Goal: Task Accomplishment & Management: Manage account settings

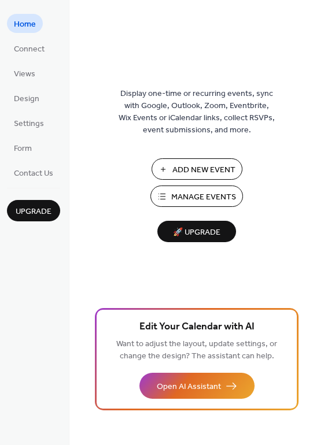
click at [217, 198] on span "Manage Events" at bounding box center [203, 197] width 65 height 12
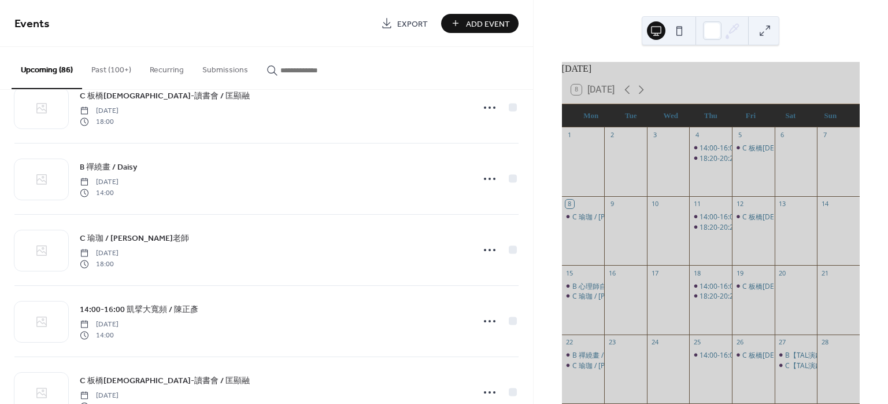
scroll to position [616, 0]
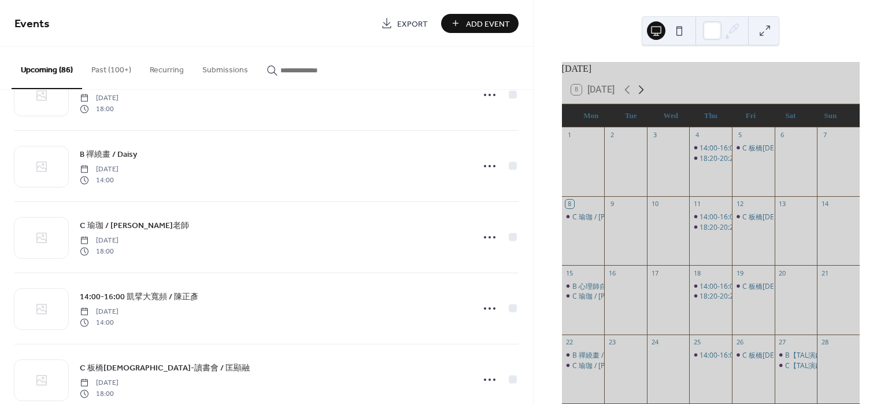
click at [648, 97] on icon at bounding box center [641, 90] width 14 height 14
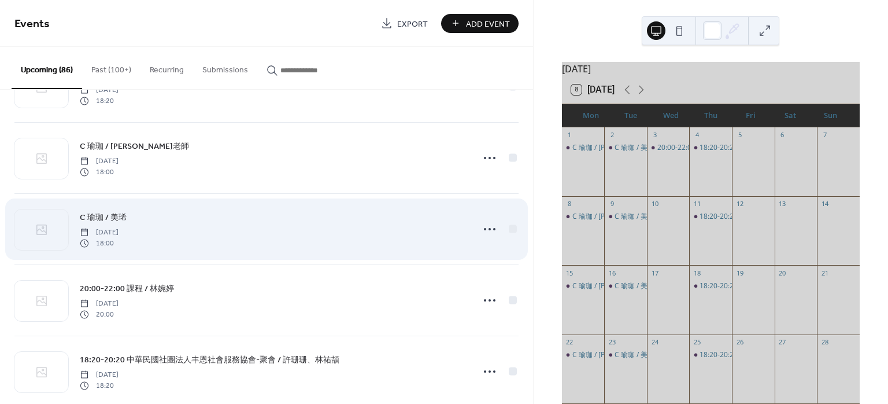
scroll to position [3273, 0]
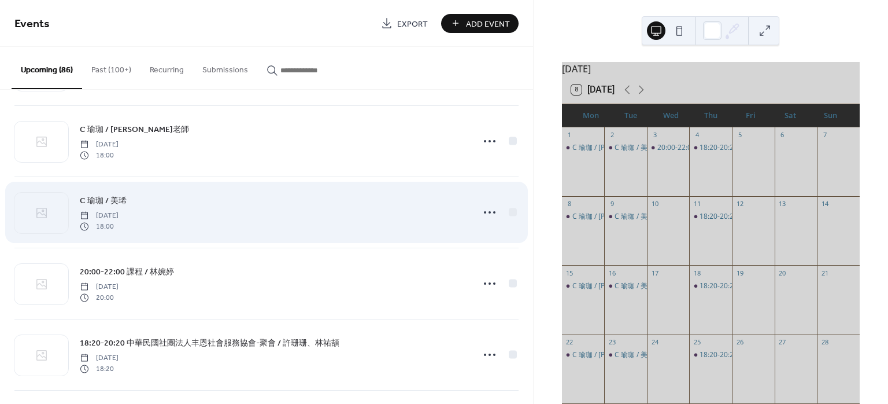
click at [120, 195] on span "C 瑜珈 / 美琋" at bounding box center [103, 201] width 47 height 12
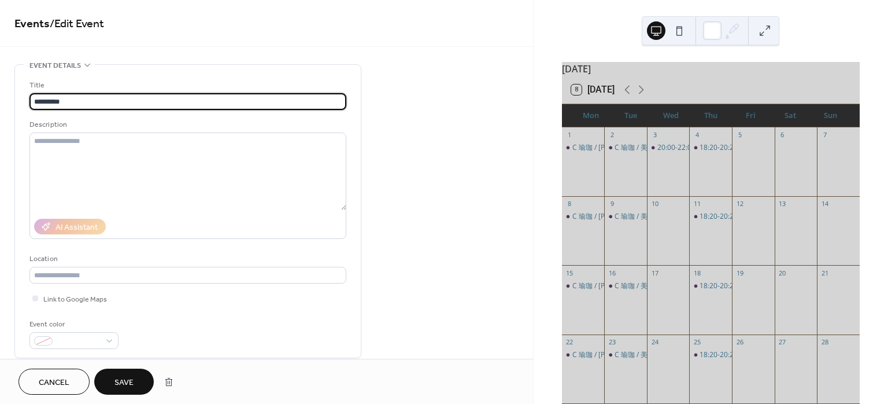
type input "*********"
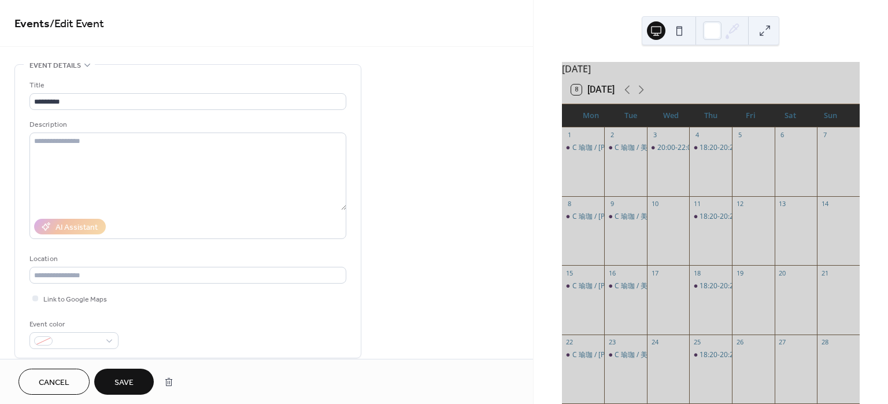
click at [120, 387] on span "Save" at bounding box center [124, 382] width 19 height 12
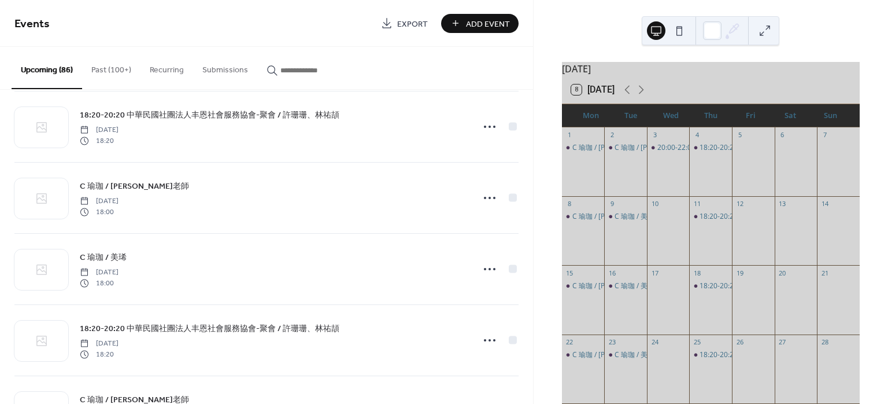
scroll to position [4215, 0]
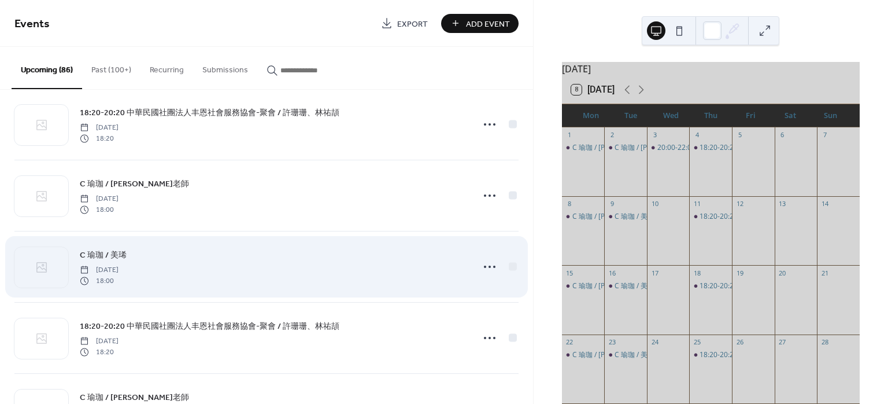
click at [102, 249] on span "C 瑜珈 / 美琋" at bounding box center [103, 255] width 47 height 12
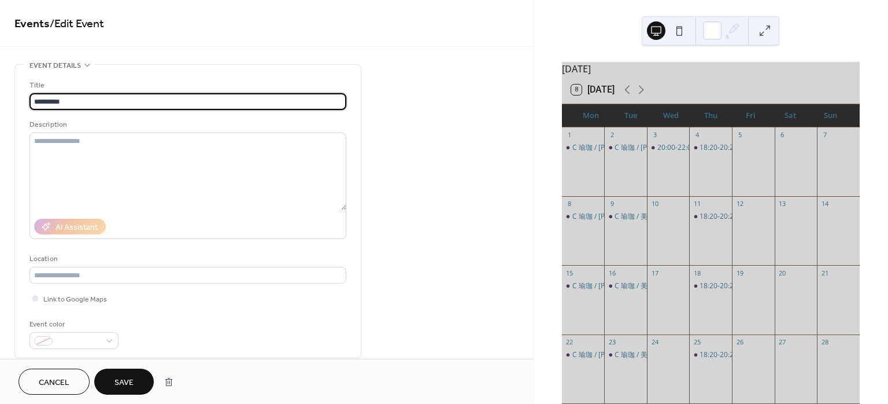
type input "*********"
click at [125, 380] on span "Save" at bounding box center [124, 382] width 19 height 12
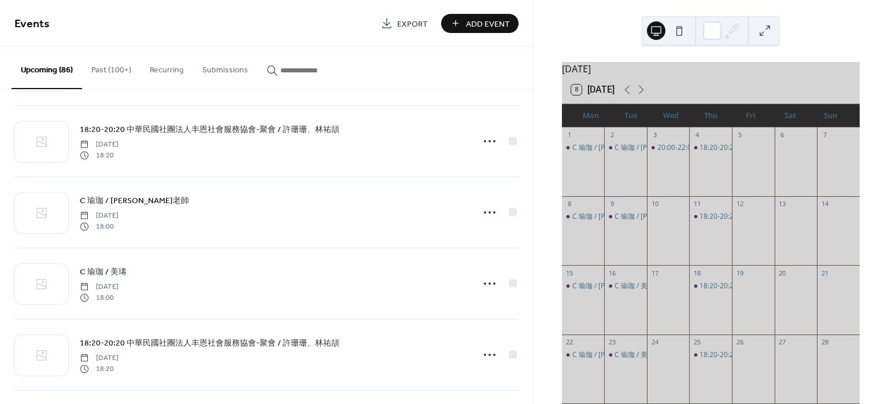
scroll to position [4446, 0]
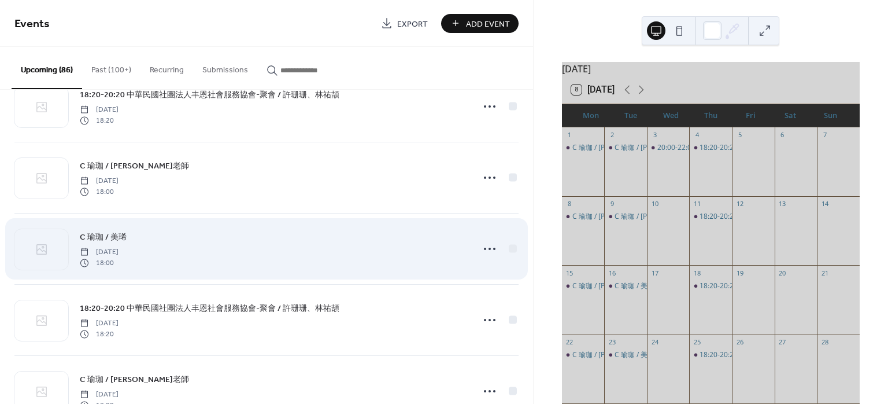
click at [121, 232] on span "C 瑜珈 / 美琋" at bounding box center [103, 237] width 47 height 12
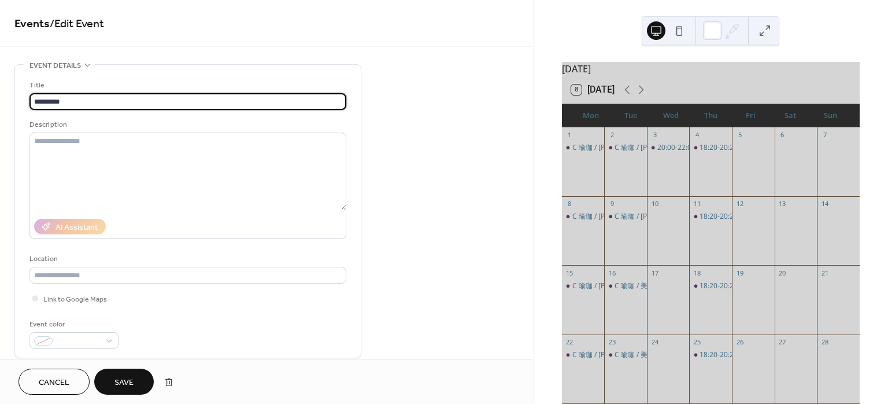
type input "*********"
click at [124, 376] on span "Save" at bounding box center [124, 382] width 19 height 12
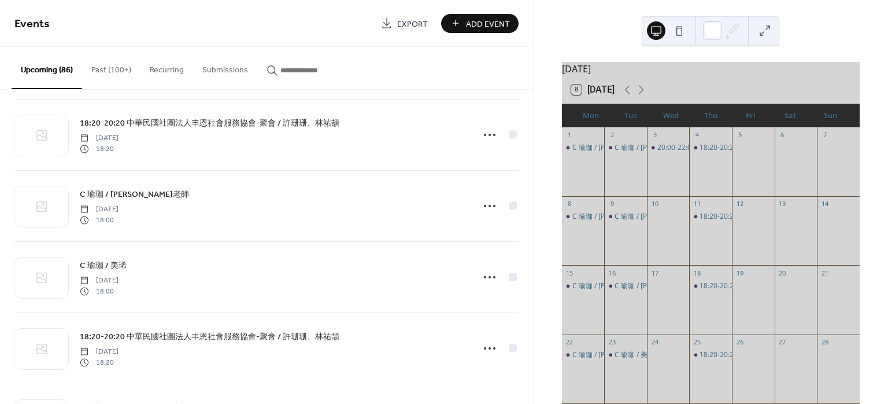
scroll to position [4695, 0]
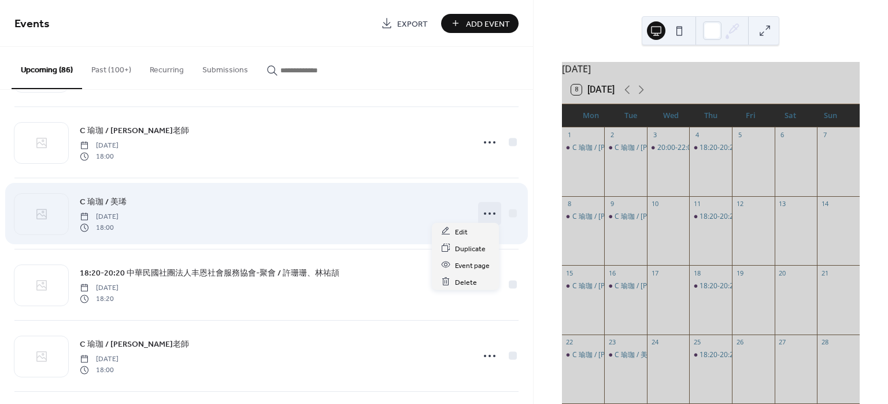
click at [494, 208] on icon at bounding box center [490, 213] width 19 height 19
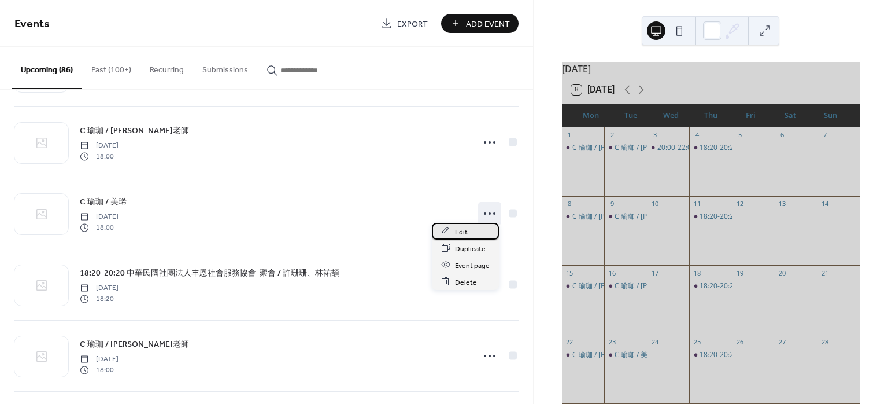
click at [464, 232] on span "Edit" at bounding box center [461, 232] width 13 height 12
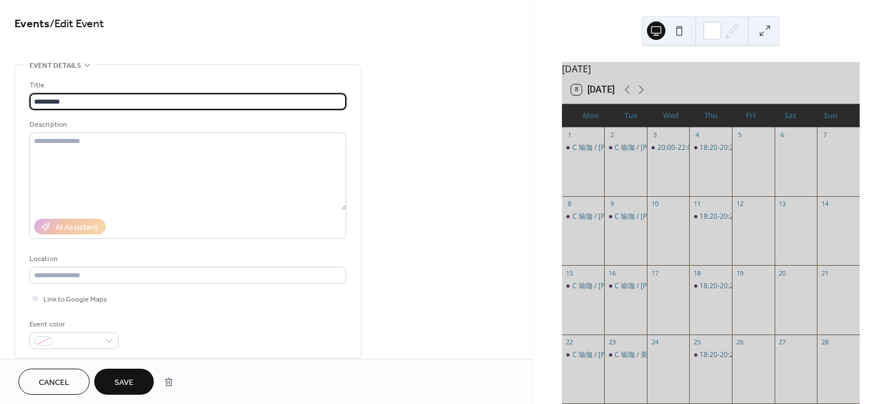
type input "*********"
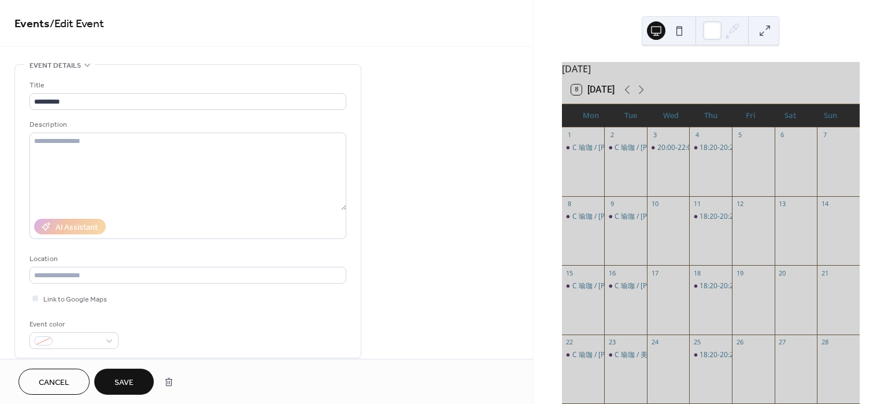
click at [131, 378] on span "Save" at bounding box center [124, 382] width 19 height 12
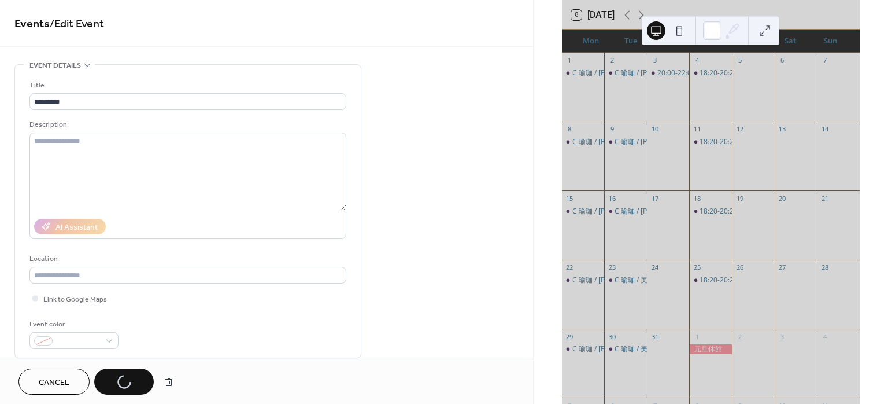
scroll to position [77, 0]
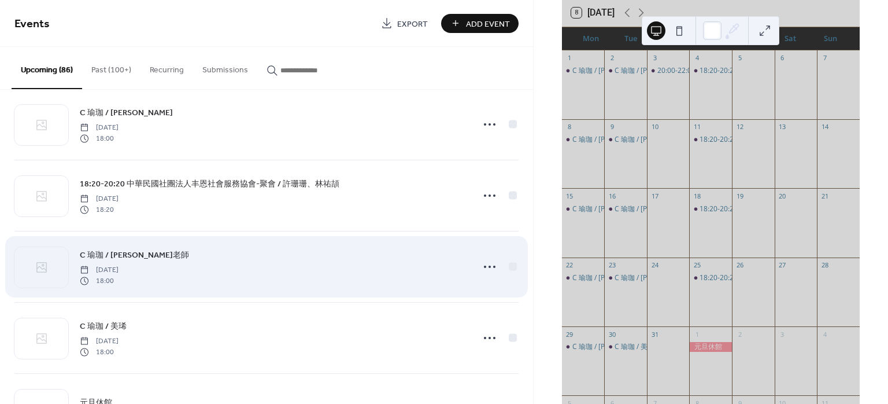
scroll to position [4848, 0]
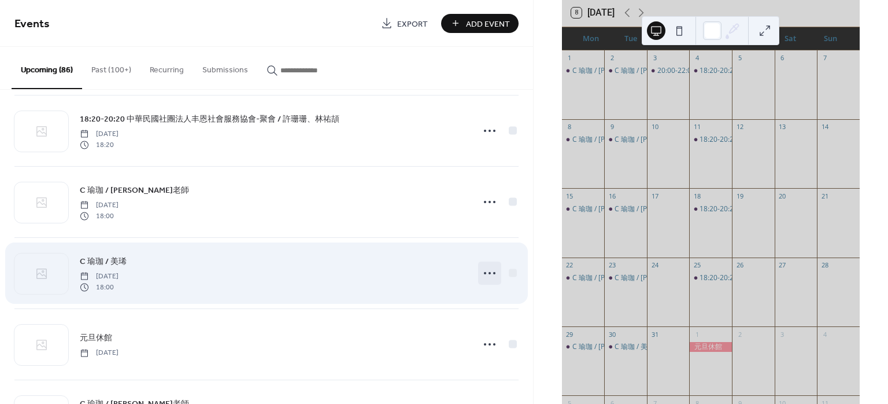
click at [485, 268] on icon at bounding box center [490, 273] width 19 height 19
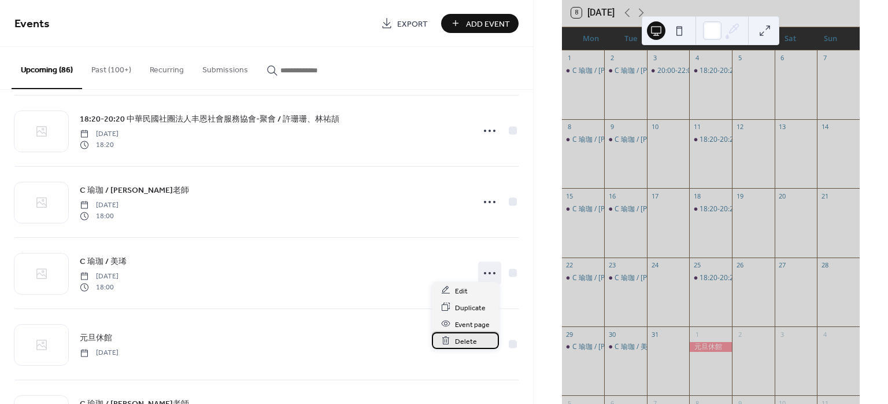
click at [475, 342] on div "Delete" at bounding box center [465, 340] width 67 height 17
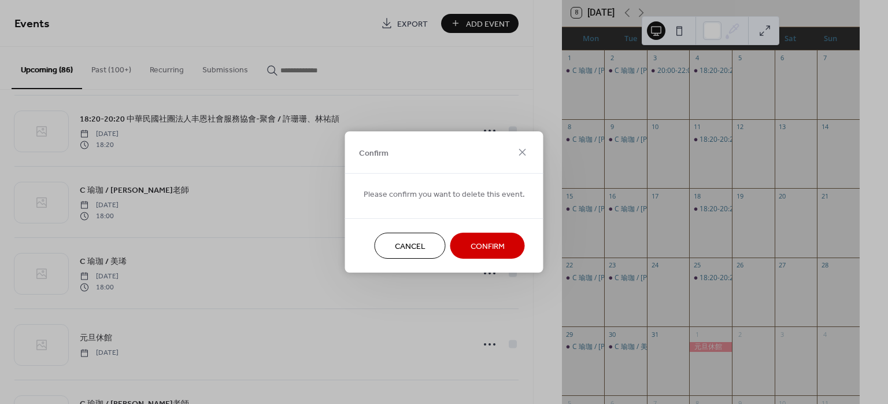
click at [403, 241] on span "Cancel" at bounding box center [410, 247] width 31 height 12
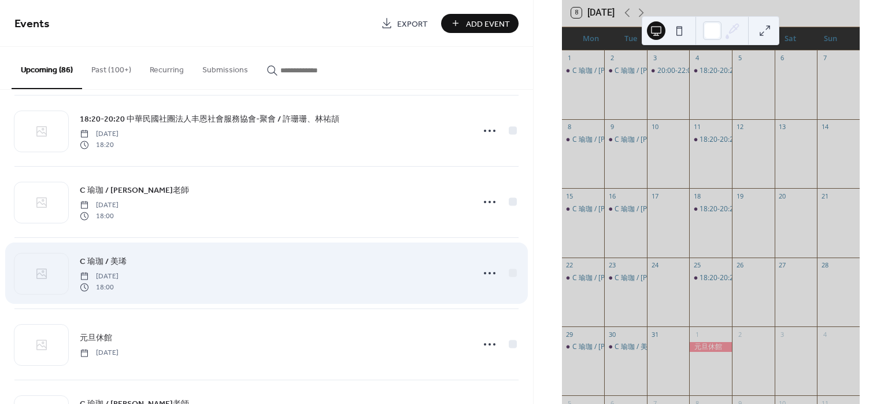
click at [474, 263] on div "C 瑜珈 / 美琋 Tuesday, December 30, 2025 18:00" at bounding box center [266, 273] width 504 height 71
click at [481, 264] on icon at bounding box center [490, 273] width 19 height 19
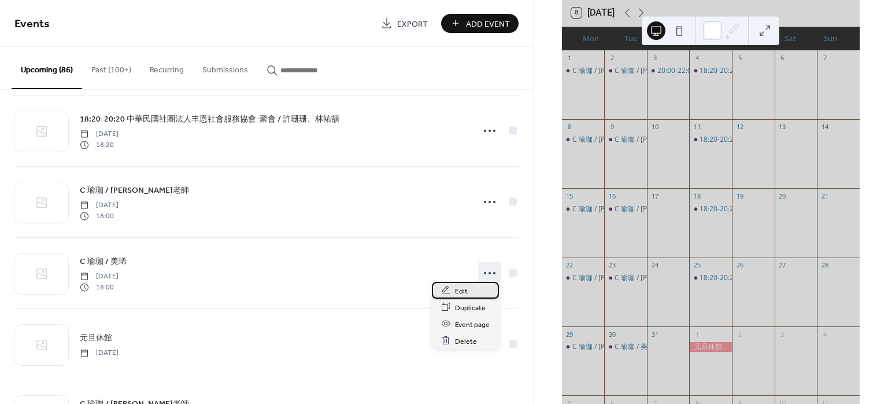
click at [476, 291] on div "Edit" at bounding box center [465, 290] width 67 height 17
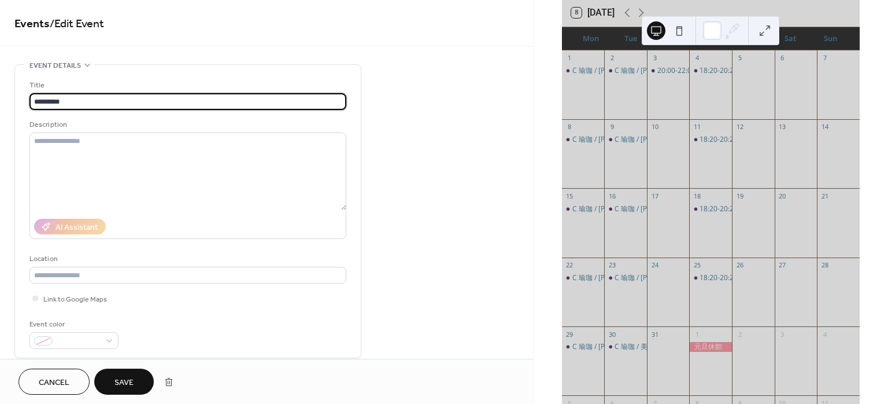
type input "*********"
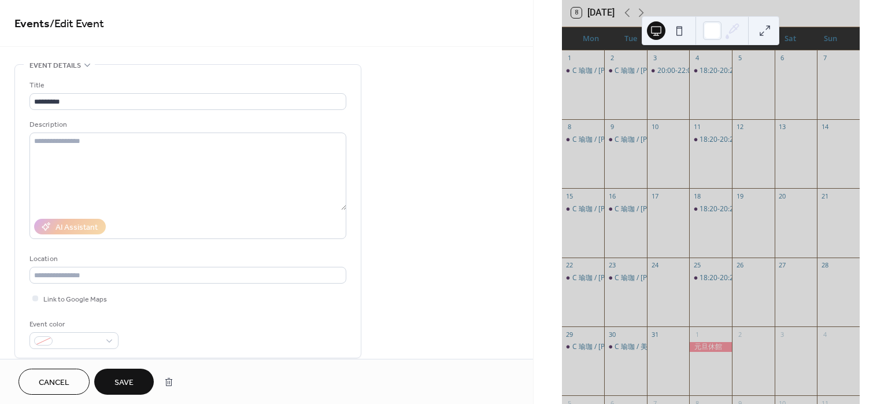
click at [108, 375] on button "Save" at bounding box center [124, 381] width 60 height 26
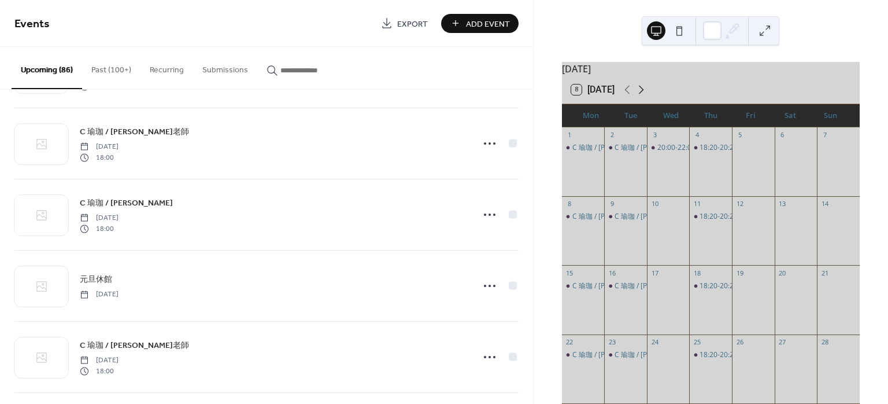
click at [638, 95] on icon at bounding box center [641, 90] width 14 height 14
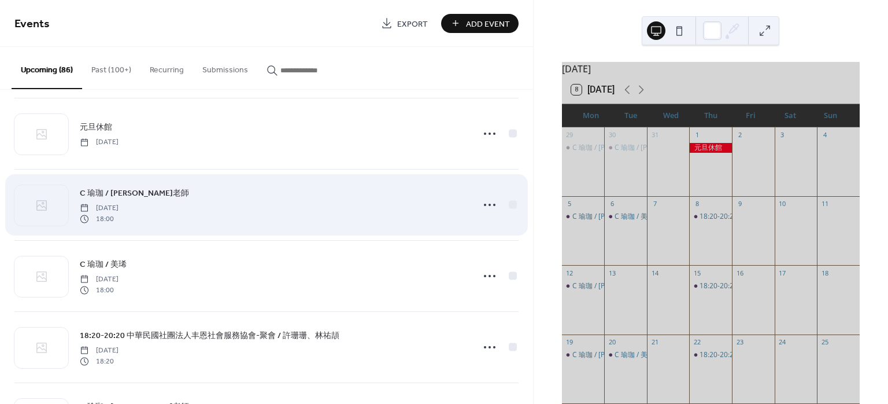
scroll to position [4349, 0]
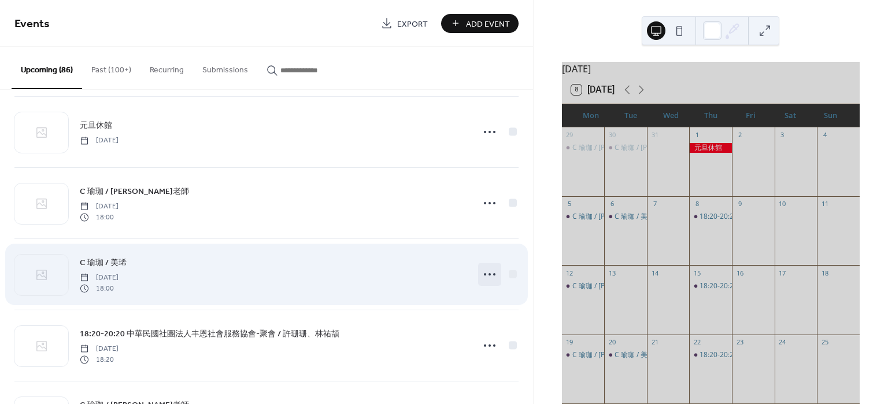
click at [483, 271] on icon at bounding box center [490, 274] width 19 height 19
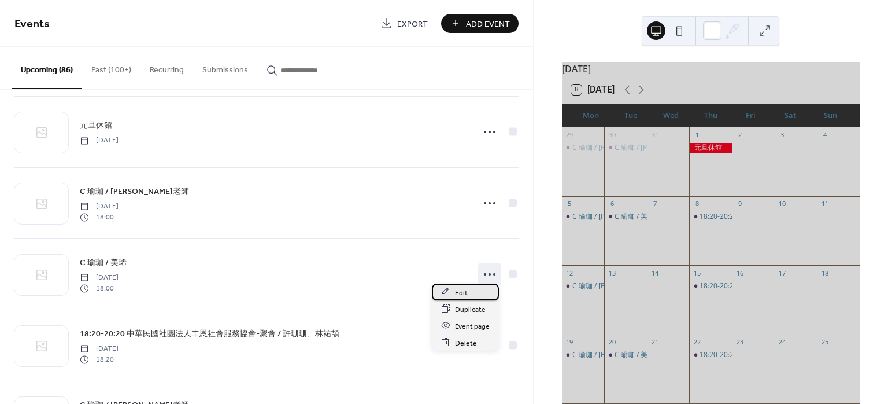
click at [445, 291] on icon at bounding box center [445, 291] width 9 height 9
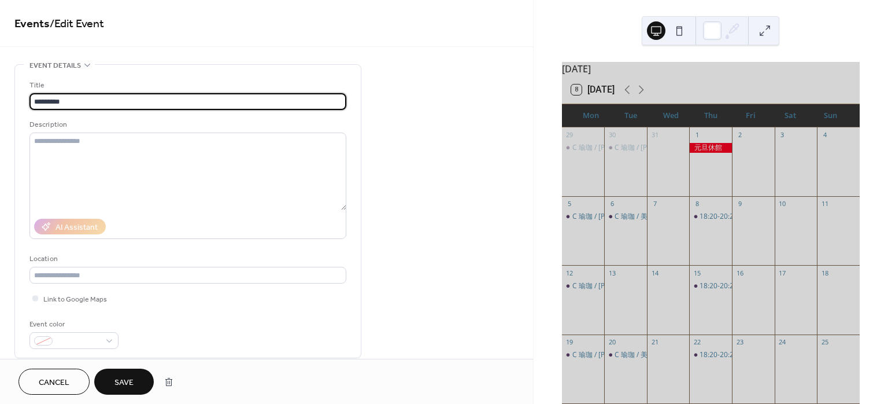
type input "*********"
click at [119, 385] on span "Save" at bounding box center [124, 382] width 19 height 12
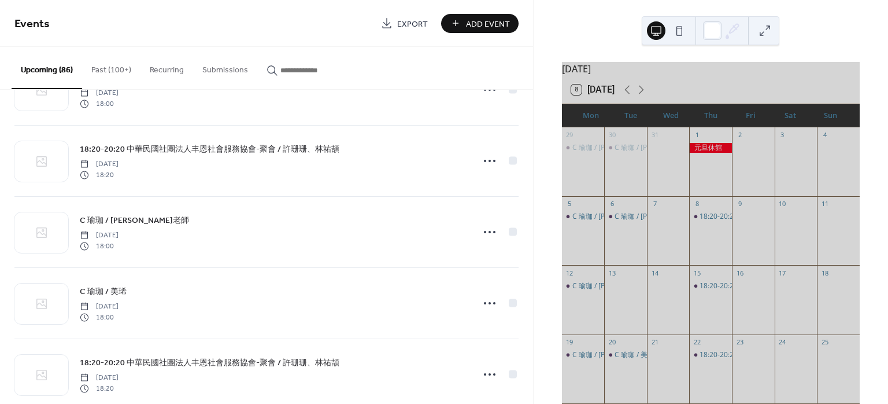
scroll to position [5389, 0]
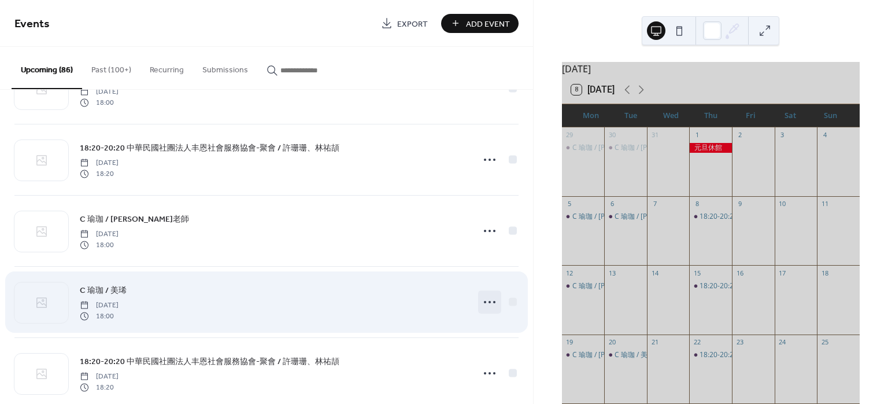
click at [489, 296] on icon at bounding box center [490, 302] width 19 height 19
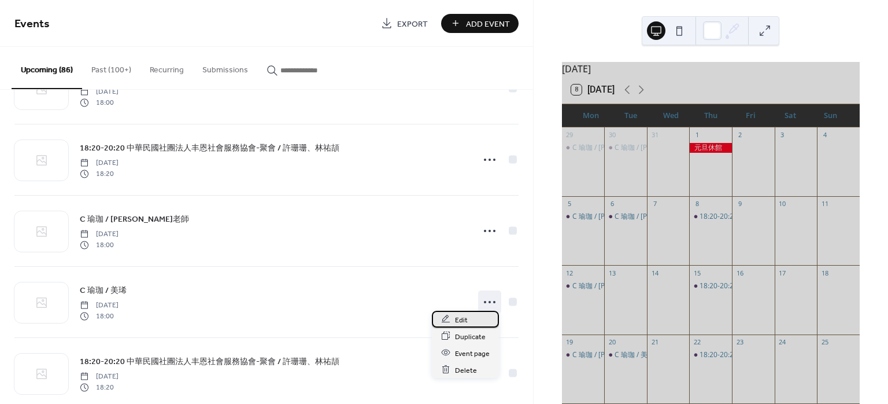
click at [459, 317] on span "Edit" at bounding box center [461, 319] width 13 height 12
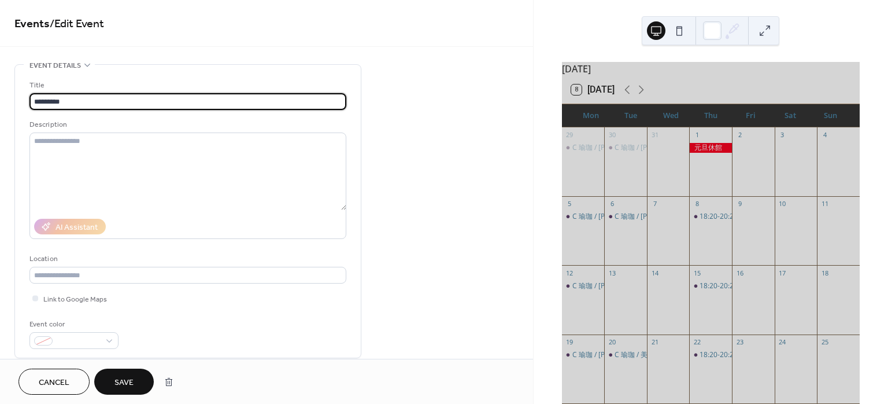
type input "*********"
click at [139, 375] on button "Save" at bounding box center [124, 381] width 60 height 26
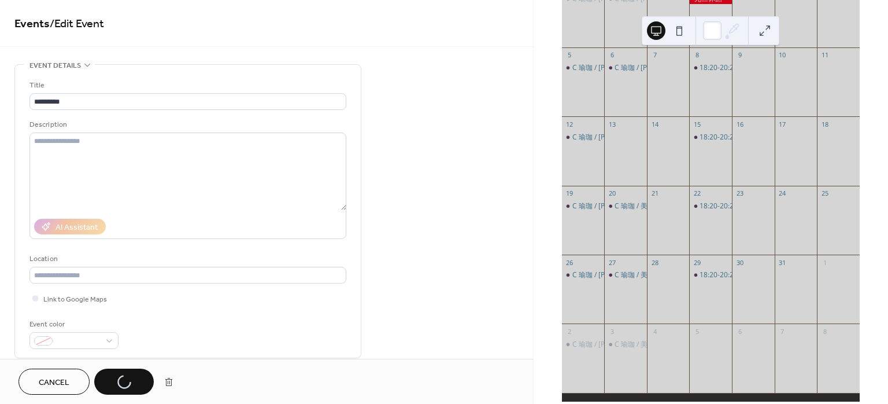
scroll to position [154, 0]
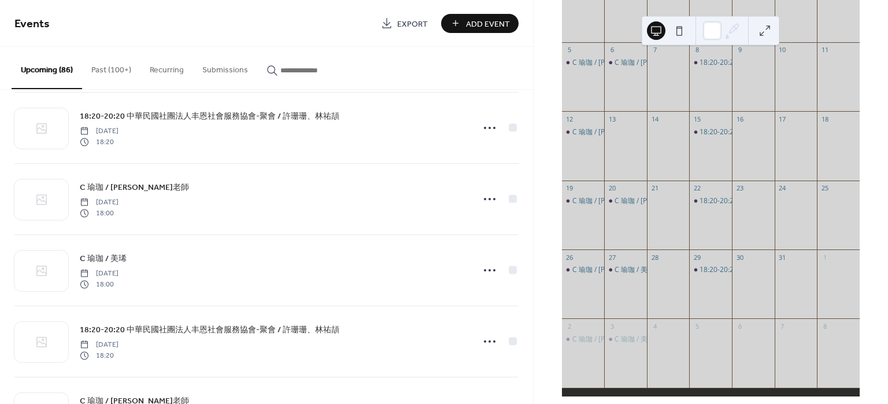
scroll to position [5636, 0]
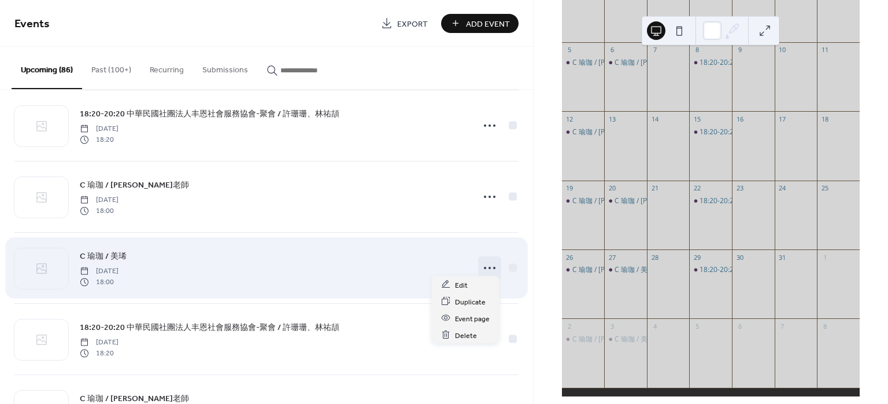
click at [481, 261] on icon at bounding box center [490, 267] width 19 height 19
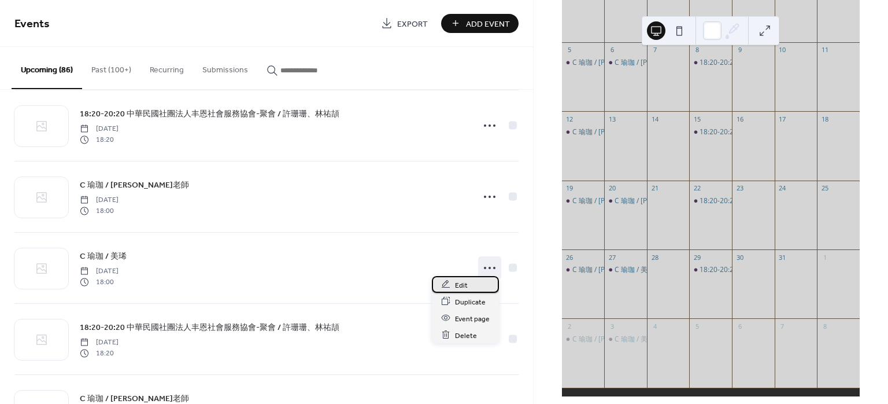
click at [455, 279] on span "Edit" at bounding box center [461, 285] width 13 height 12
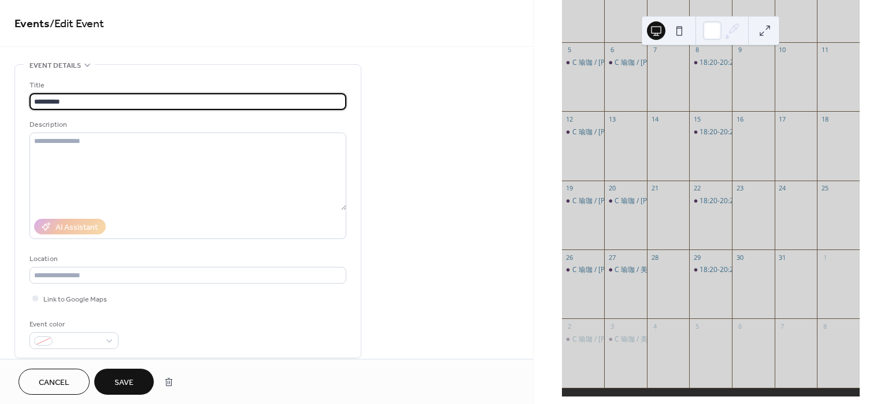
type input "*********"
click at [122, 382] on span "Save" at bounding box center [124, 382] width 19 height 12
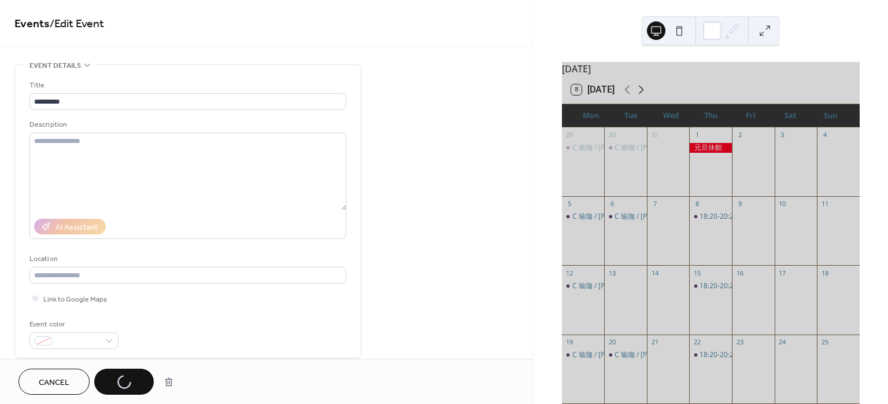
click at [645, 93] on icon at bounding box center [641, 90] width 14 height 14
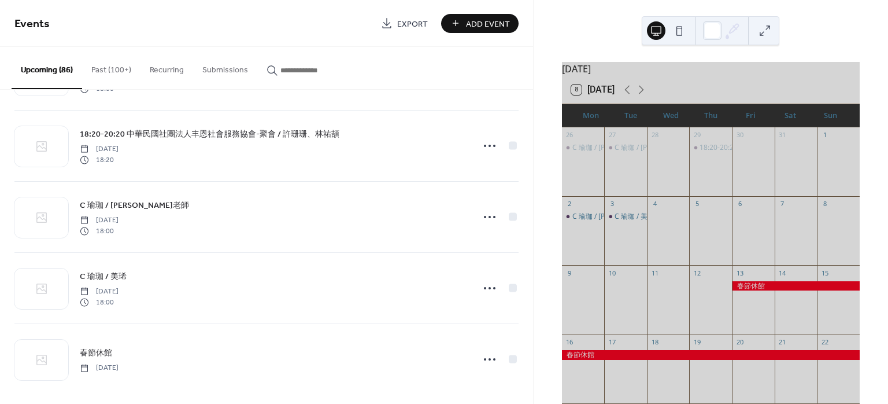
scroll to position [5832, 0]
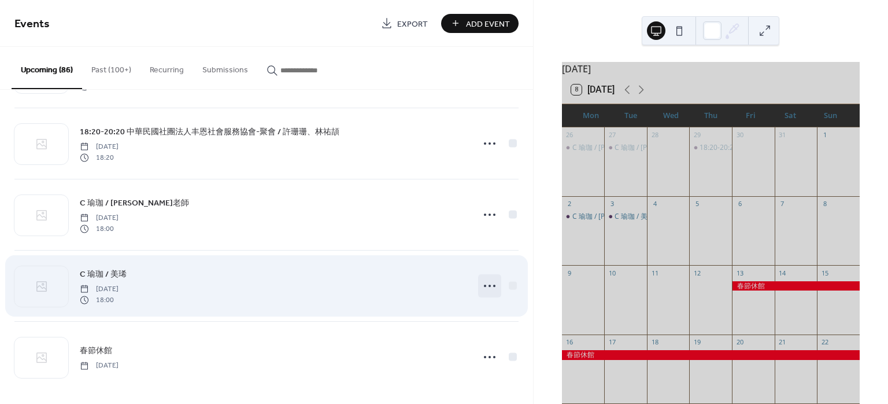
click at [489, 285] on circle at bounding box center [490, 286] width 2 height 2
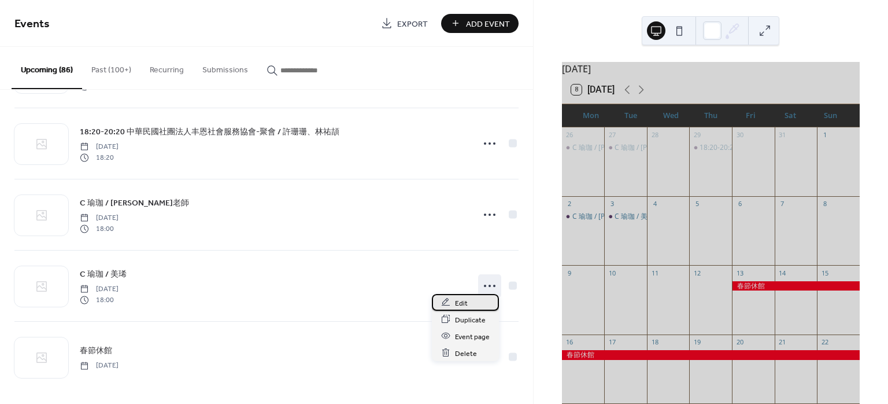
click at [453, 308] on div "Edit" at bounding box center [465, 302] width 67 height 17
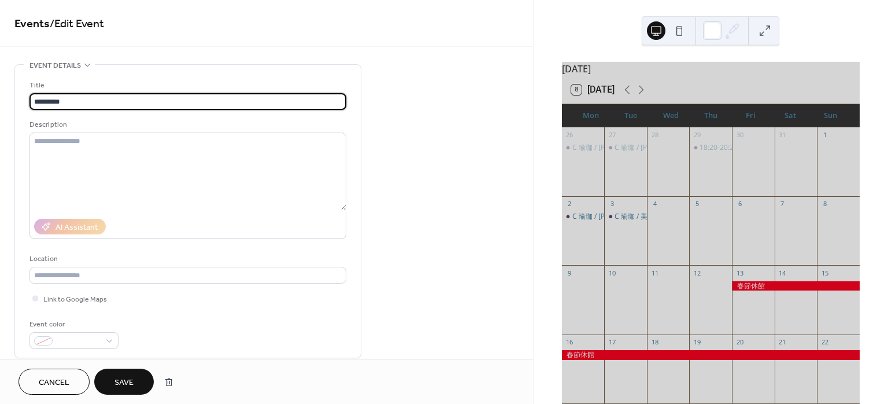
type input "*********"
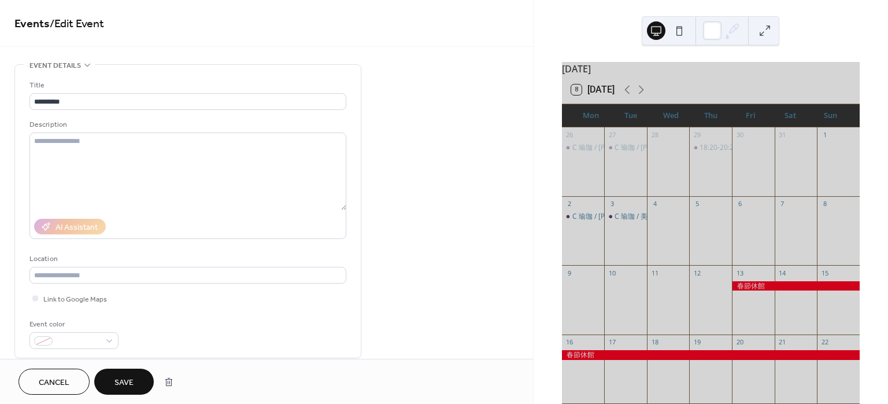
click at [128, 384] on span "Save" at bounding box center [124, 382] width 19 height 12
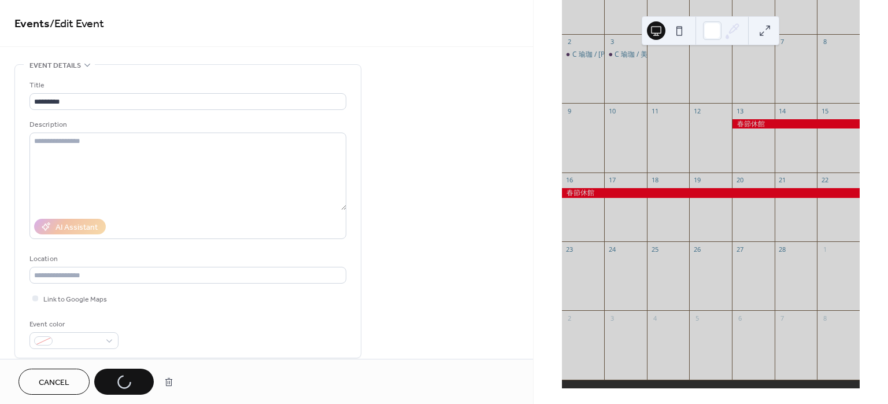
scroll to position [172, 0]
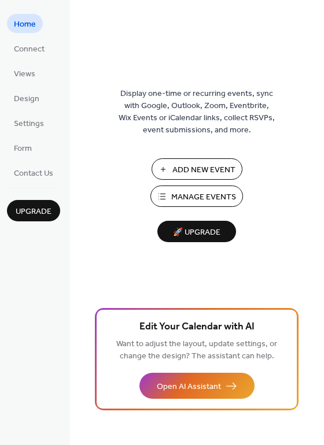
click at [194, 191] on span "Manage Events" at bounding box center [203, 197] width 65 height 12
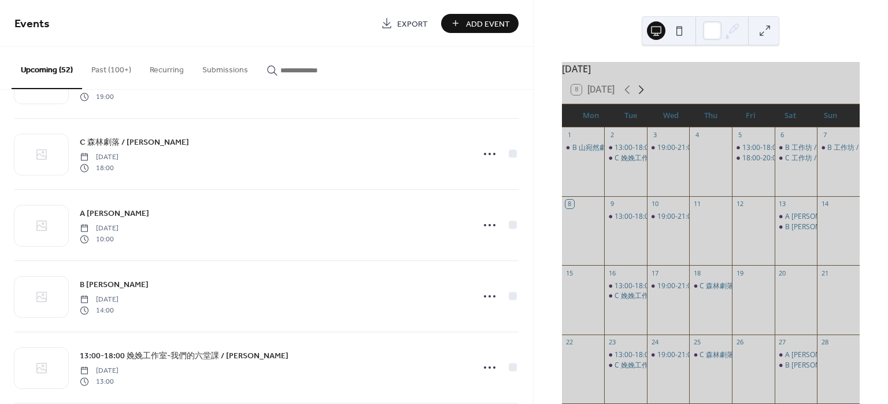
click at [640, 95] on icon at bounding box center [641, 90] width 14 height 14
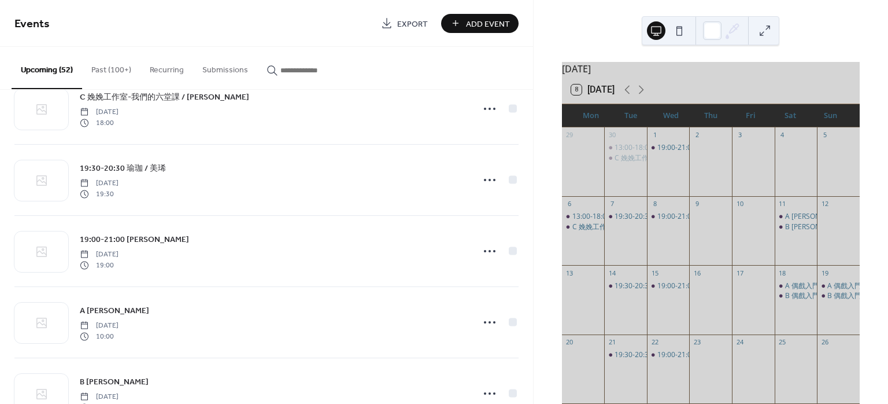
scroll to position [1312, 0]
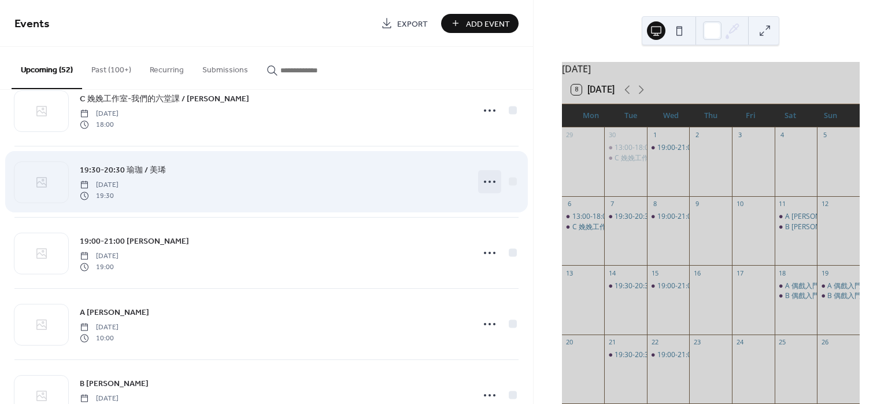
click at [481, 182] on icon at bounding box center [490, 181] width 19 height 19
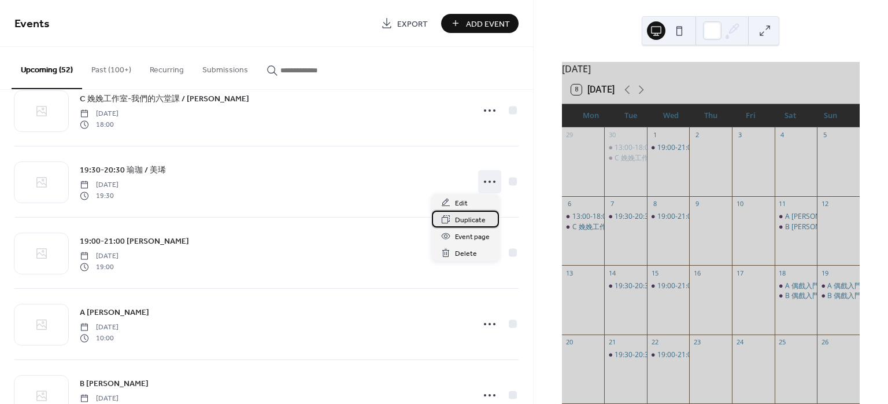
click at [471, 212] on div "Duplicate" at bounding box center [465, 218] width 67 height 17
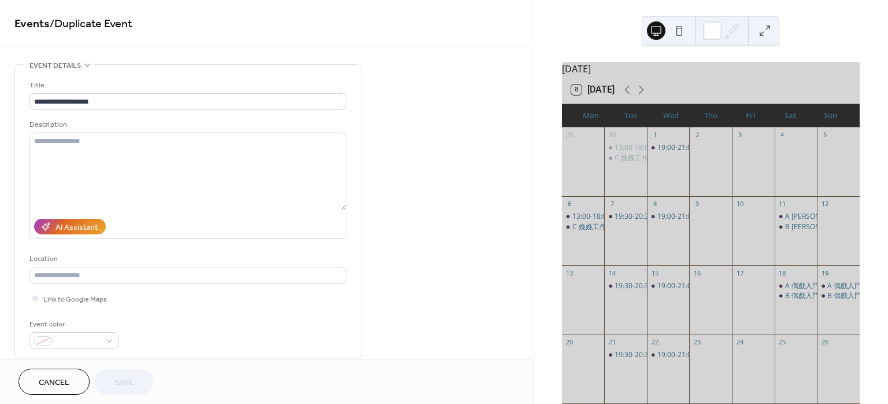
click at [65, 380] on span "Cancel" at bounding box center [54, 382] width 31 height 12
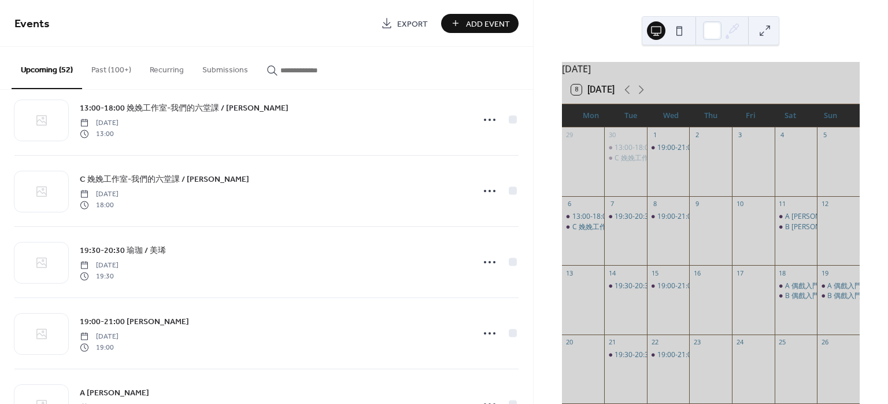
scroll to position [1234, 0]
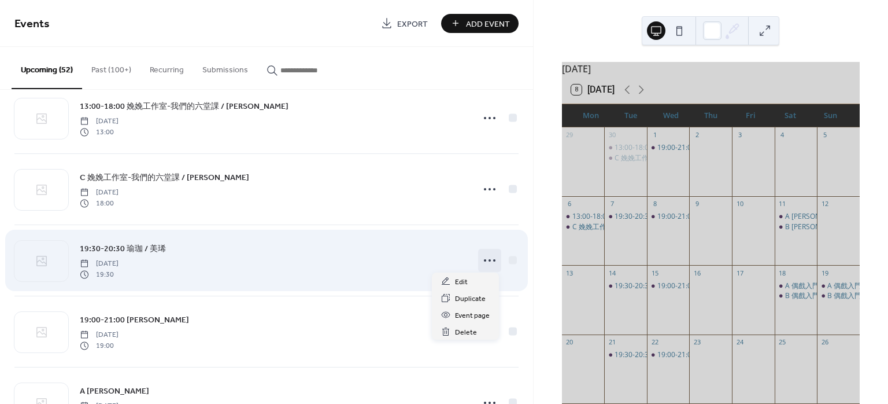
click at [481, 255] on icon at bounding box center [490, 260] width 19 height 19
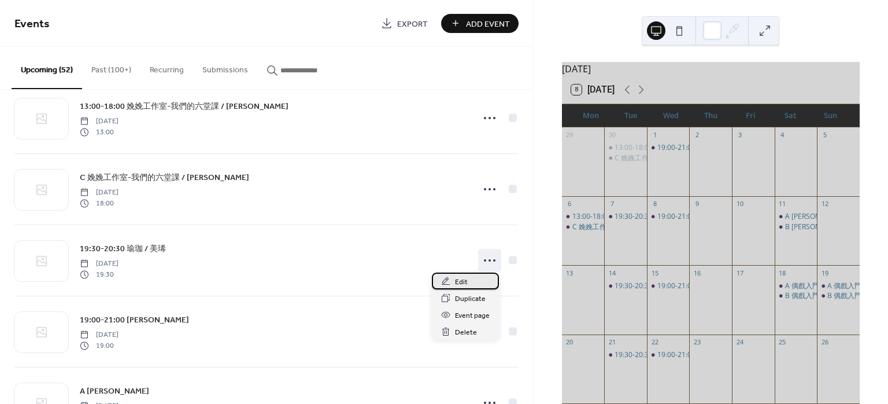
click at [466, 280] on span "Edit" at bounding box center [461, 282] width 13 height 12
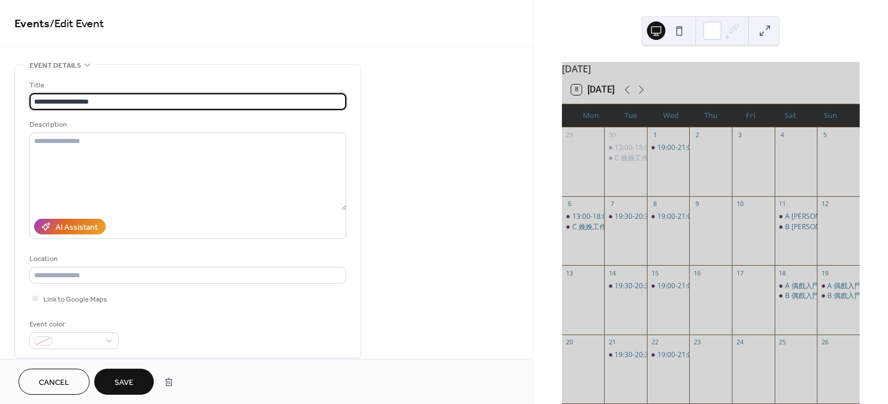
type input "**********"
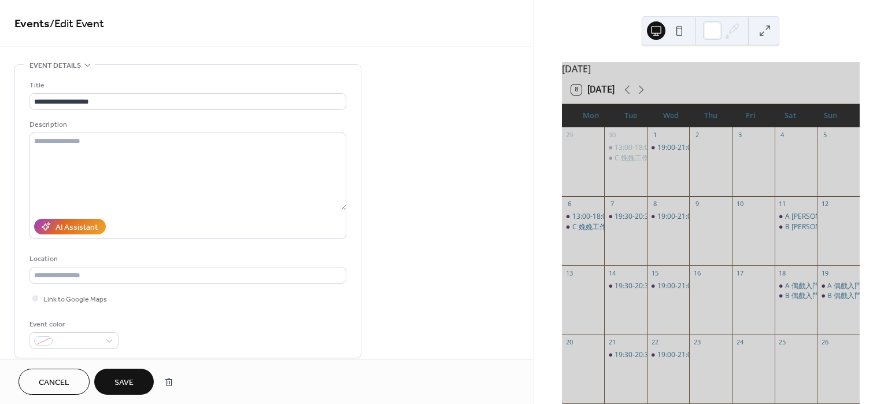
click at [127, 381] on span "Save" at bounding box center [124, 382] width 19 height 12
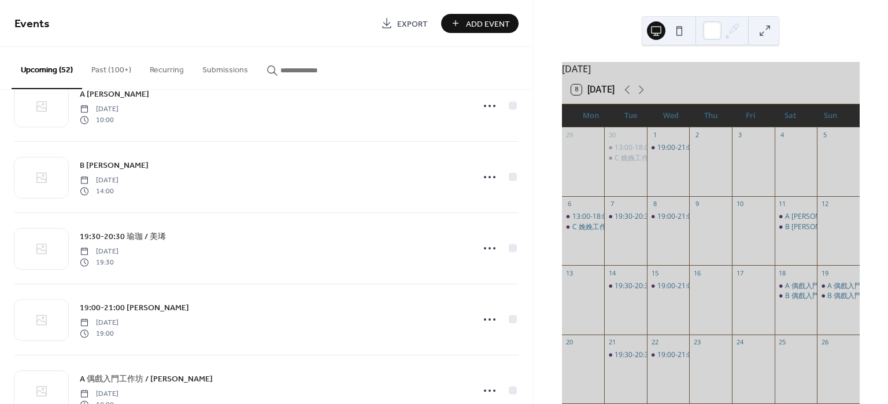
scroll to position [1543, 0]
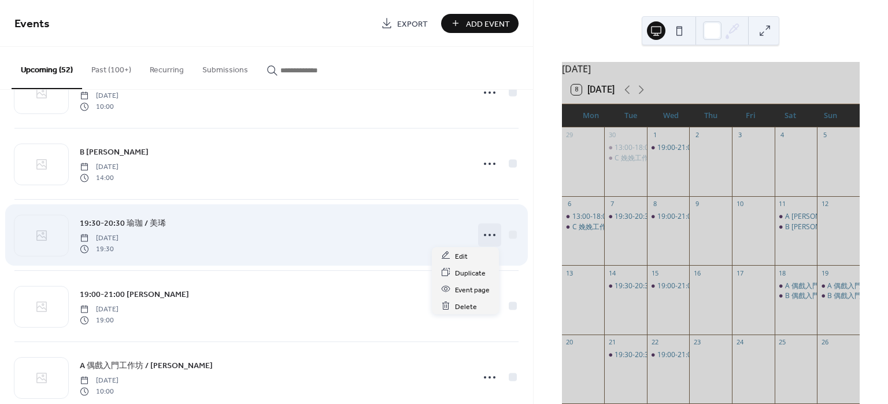
click at [481, 230] on icon at bounding box center [490, 235] width 19 height 19
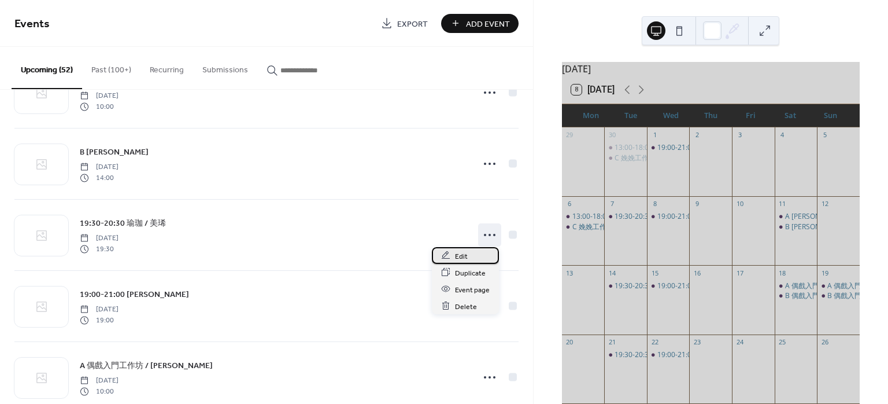
click at [467, 253] on div "Edit" at bounding box center [465, 255] width 67 height 17
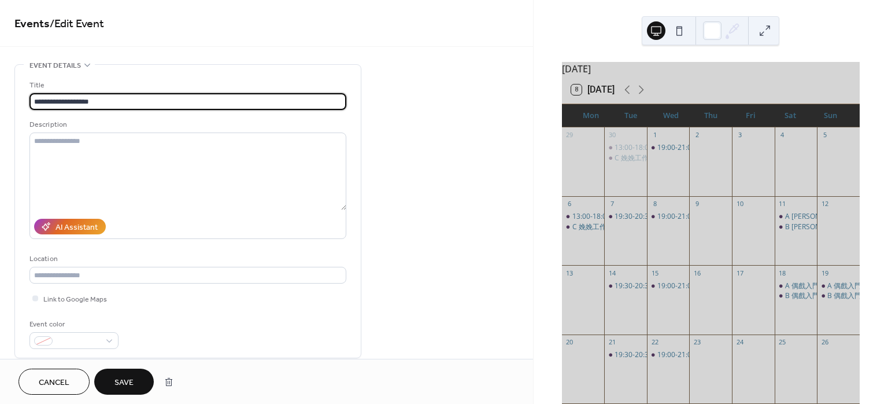
type input "**********"
click at [127, 376] on span "Save" at bounding box center [124, 382] width 19 height 12
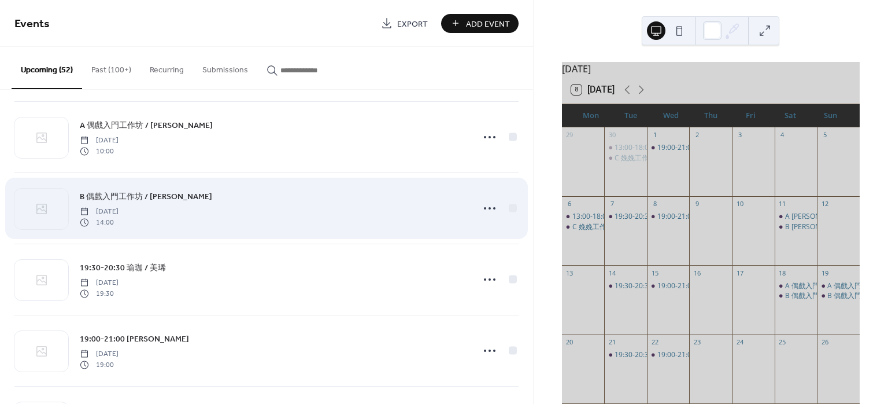
scroll to position [1927, 0]
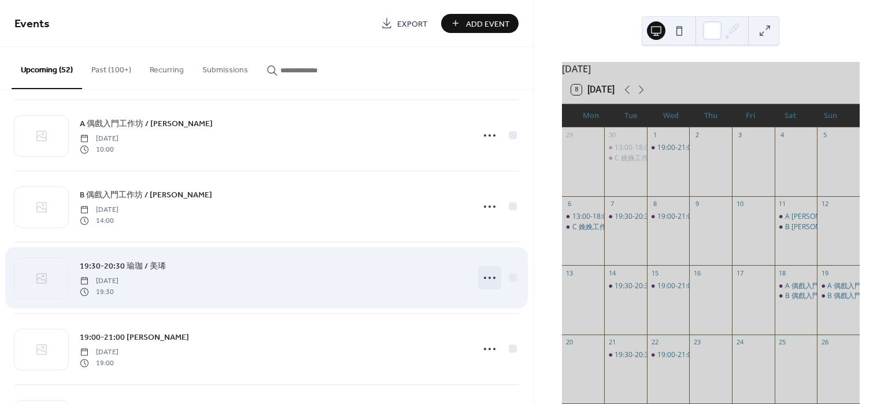
click at [478, 275] on div at bounding box center [489, 277] width 23 height 23
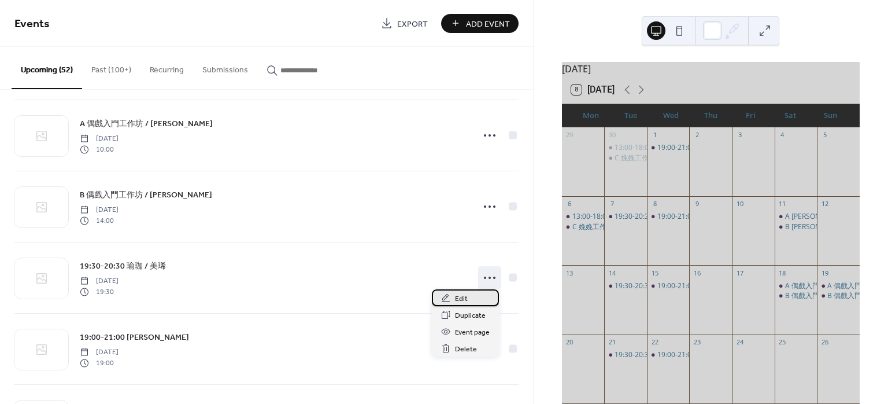
click at [469, 297] on div "Edit" at bounding box center [465, 297] width 67 height 17
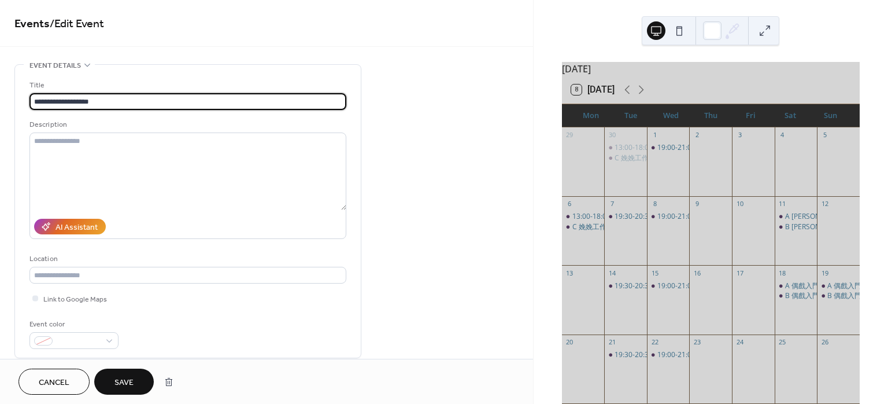
type input "**********"
click at [132, 382] on span "Save" at bounding box center [124, 382] width 19 height 12
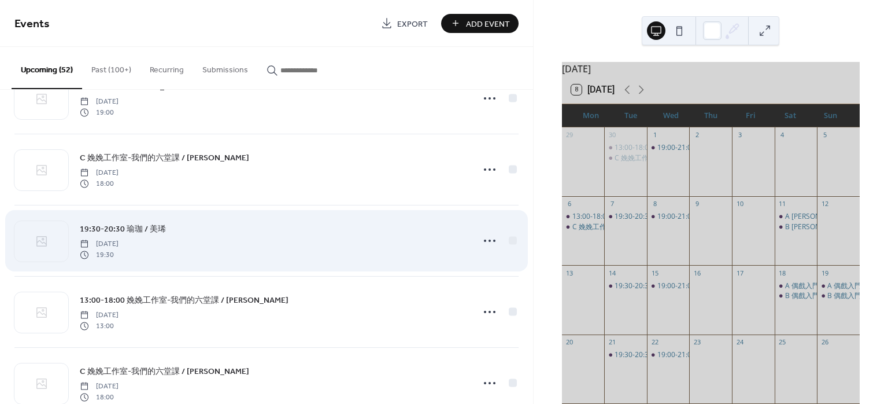
scroll to position [2392, 0]
click at [490, 237] on icon at bounding box center [490, 240] width 19 height 19
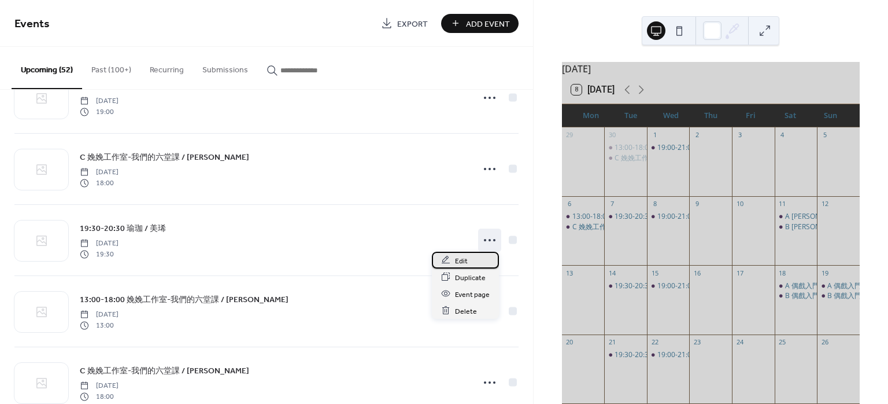
click at [461, 265] on span "Edit" at bounding box center [461, 260] width 13 height 12
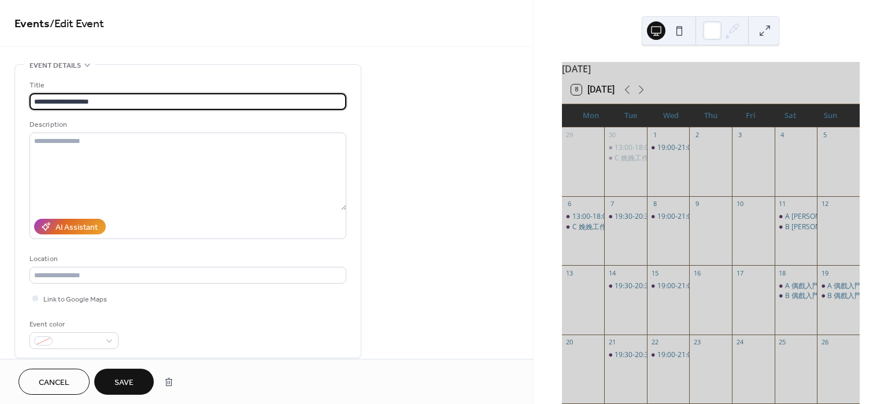
type input "**********"
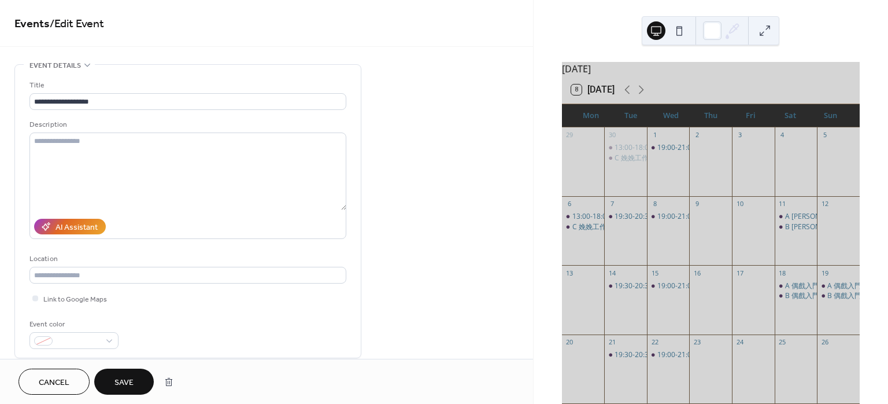
click at [134, 378] on span "Save" at bounding box center [124, 382] width 19 height 12
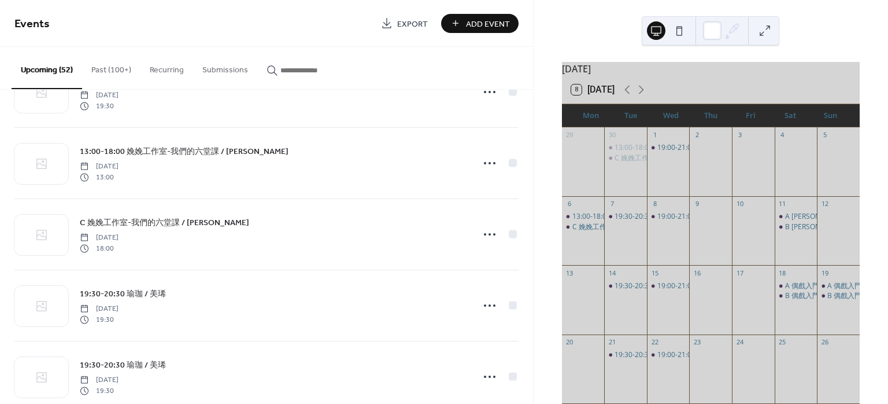
scroll to position [2546, 0]
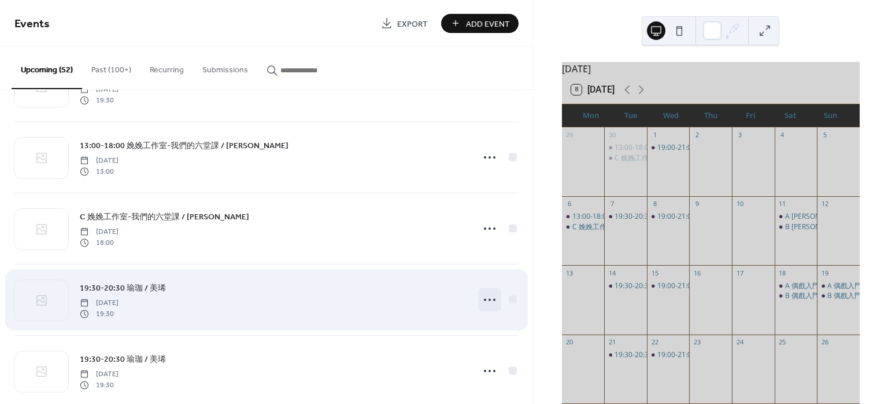
click at [485, 296] on icon at bounding box center [490, 299] width 19 height 19
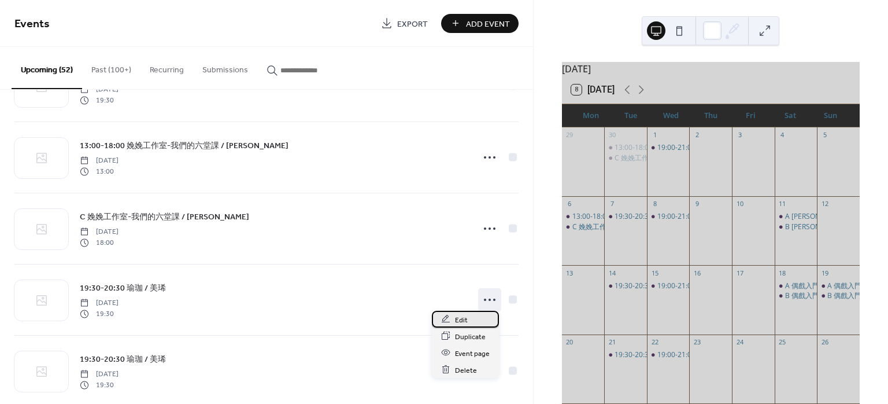
click at [457, 316] on span "Edit" at bounding box center [461, 319] width 13 height 12
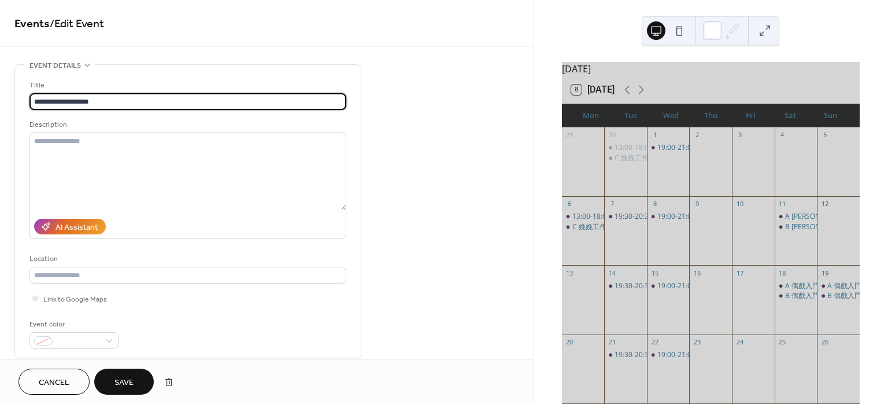
type input "**********"
click at [133, 380] on span "Save" at bounding box center [124, 382] width 19 height 12
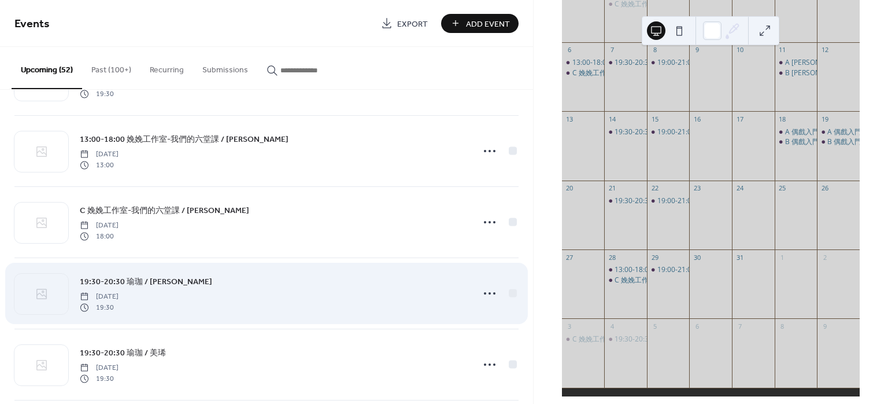
scroll to position [2562, 0]
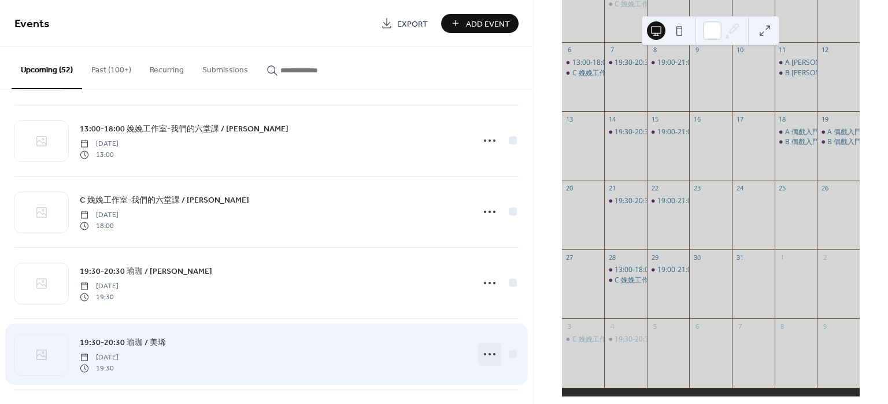
click at [481, 351] on icon at bounding box center [490, 354] width 19 height 19
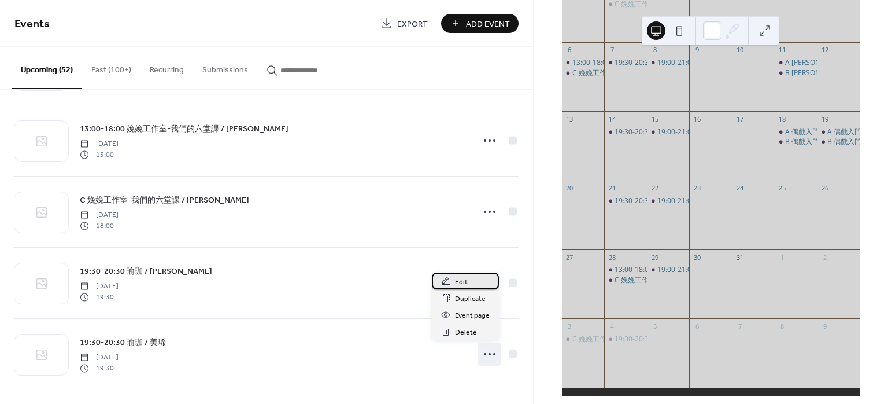
click at [472, 278] on div "Edit" at bounding box center [465, 280] width 67 height 17
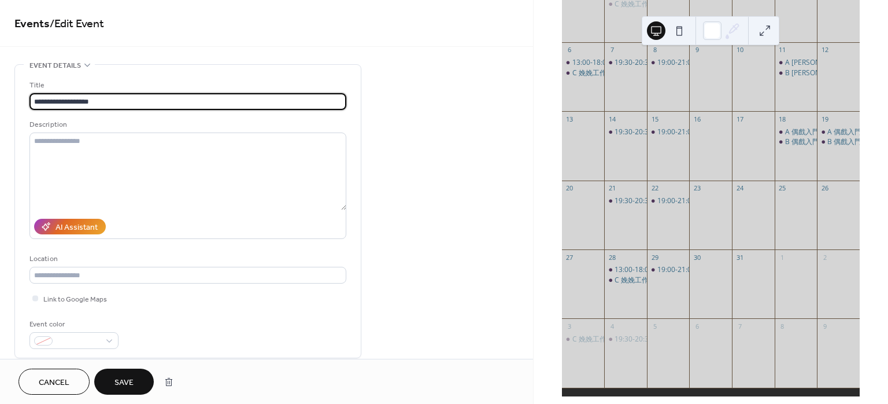
type input "**********"
click at [131, 385] on span "Save" at bounding box center [124, 382] width 19 height 12
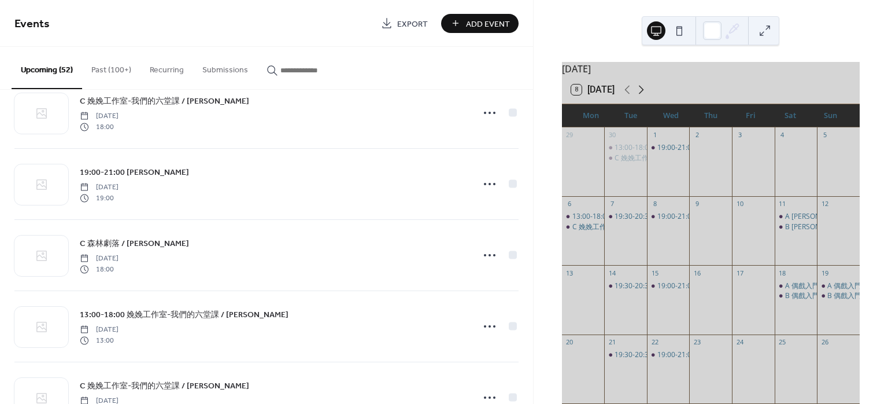
click at [641, 97] on icon at bounding box center [641, 90] width 14 height 14
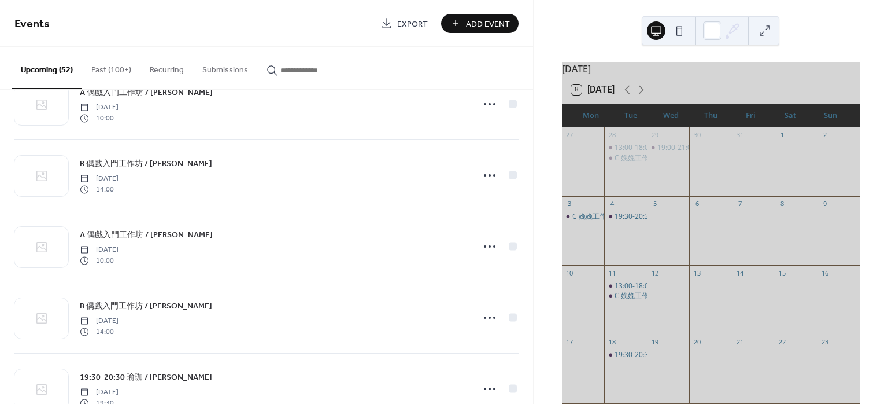
scroll to position [1852, 0]
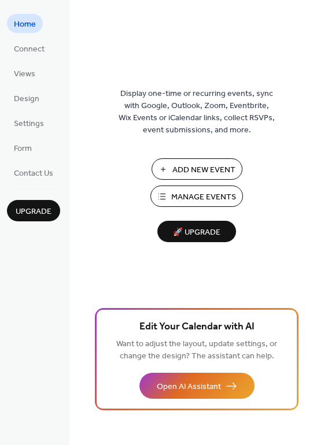
click at [223, 195] on span "Manage Events" at bounding box center [203, 197] width 65 height 12
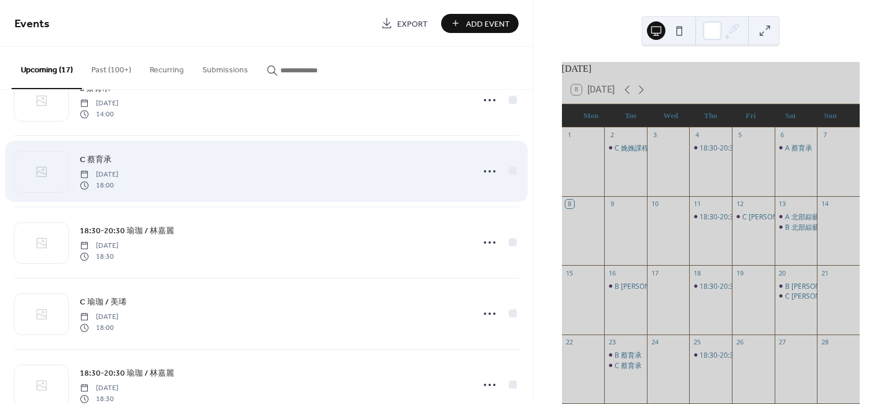
scroll to position [616, 0]
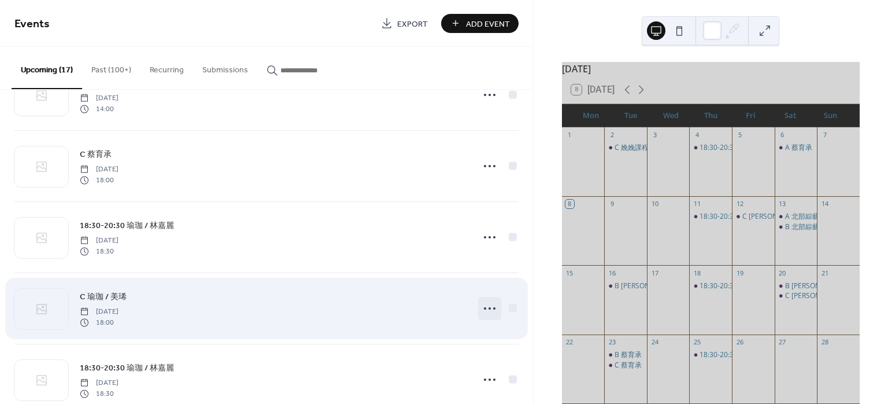
click at [482, 308] on icon at bounding box center [490, 308] width 19 height 19
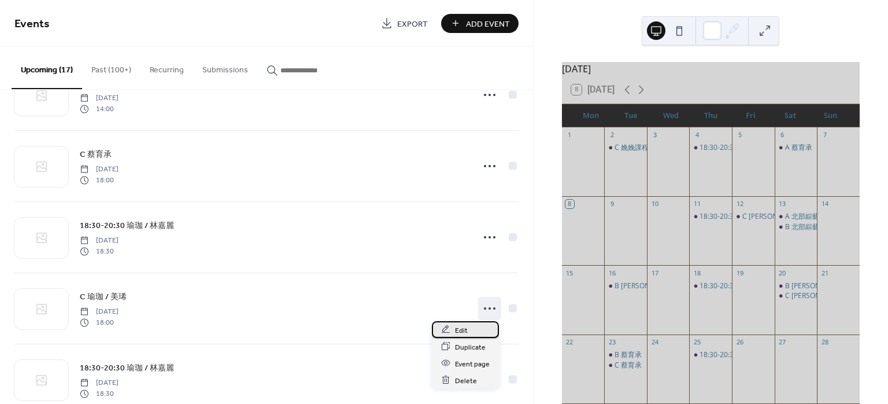
click at [466, 327] on span "Edit" at bounding box center [461, 330] width 13 height 12
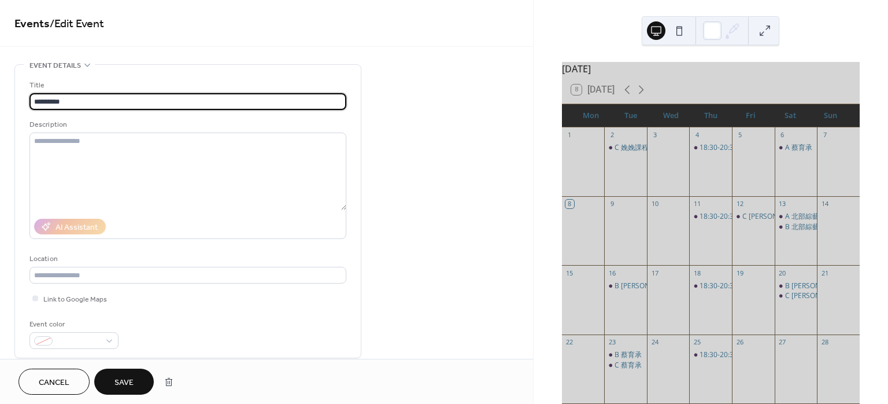
type input "*********"
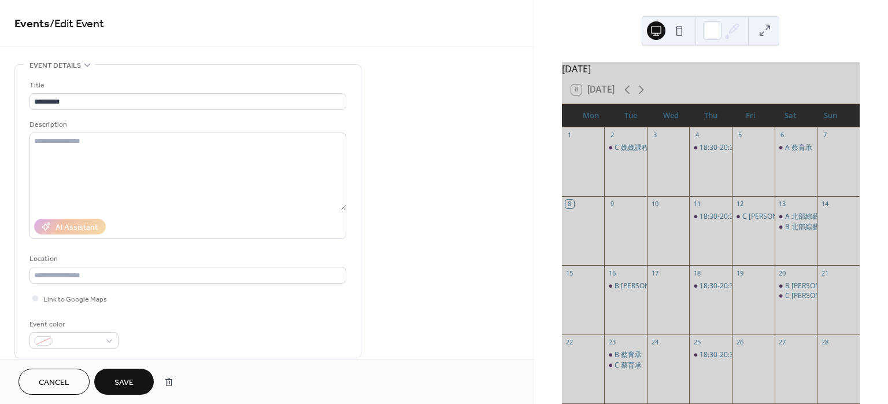
click at [114, 376] on button "Save" at bounding box center [124, 381] width 60 height 26
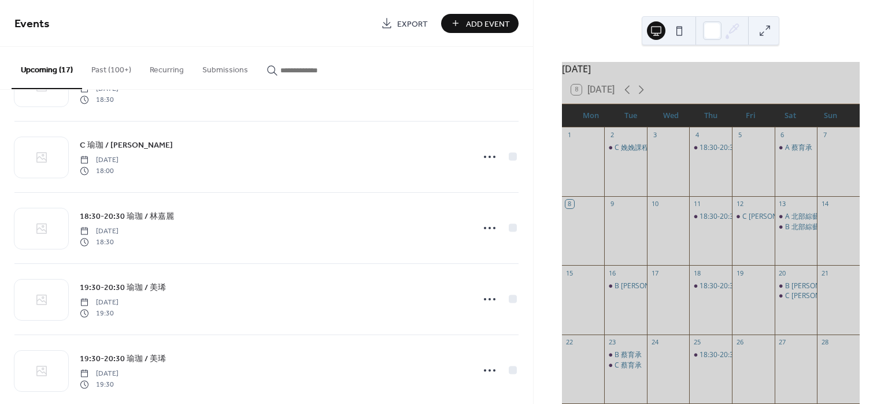
scroll to position [771, 0]
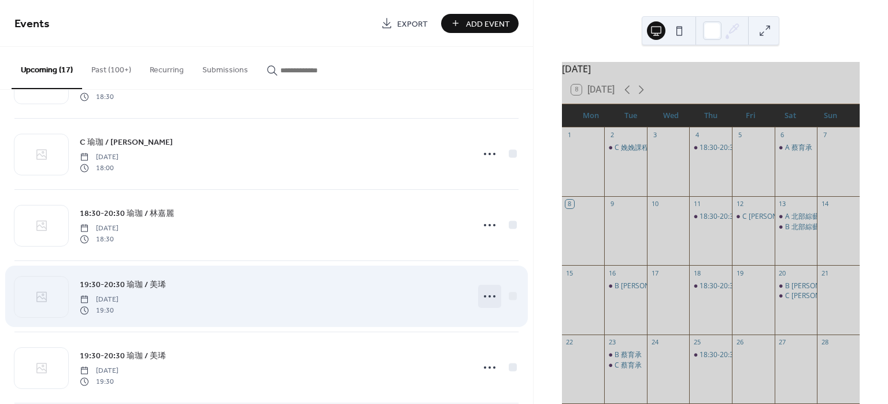
click at [484, 295] on circle at bounding box center [485, 296] width 2 height 2
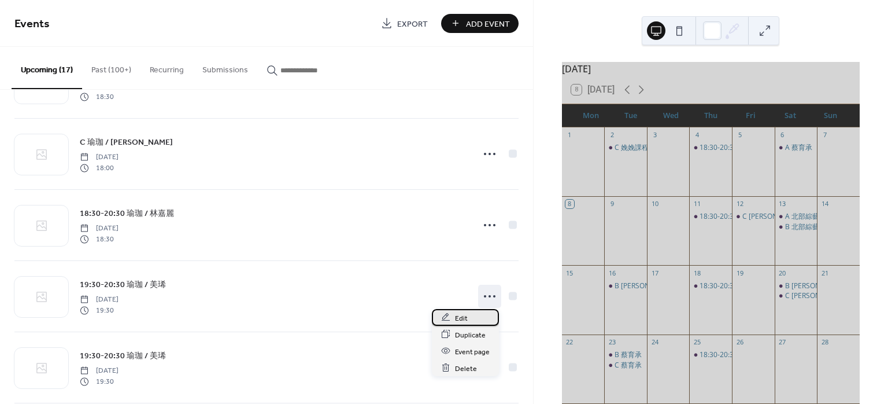
click at [457, 313] on span "Edit" at bounding box center [461, 318] width 13 height 12
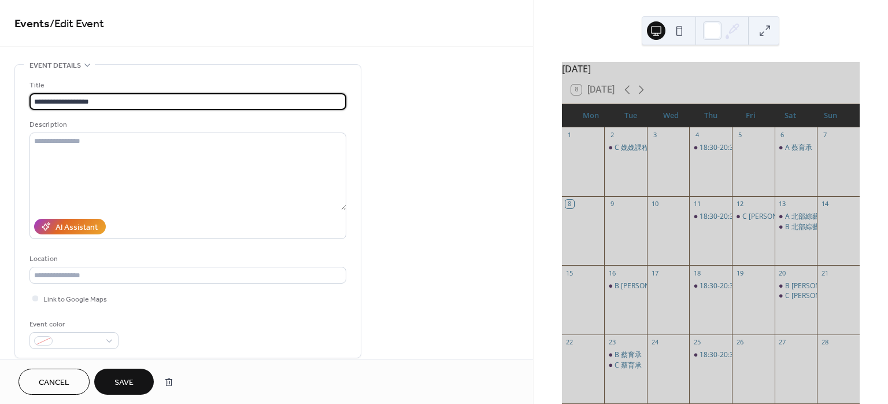
type input "**********"
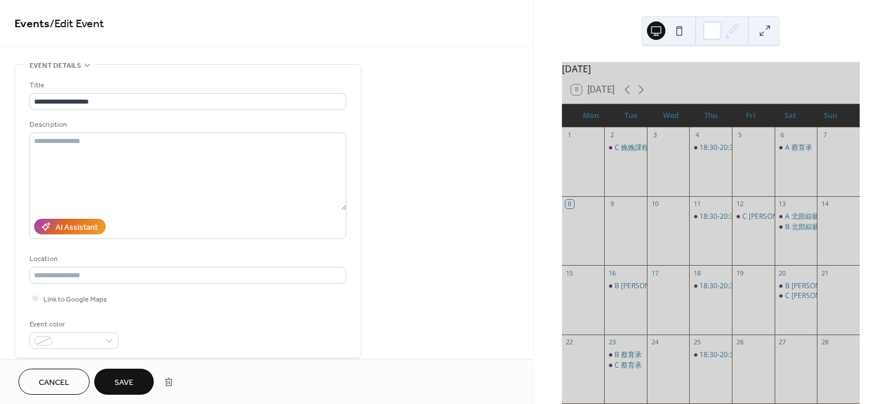
click at [130, 386] on span "Save" at bounding box center [124, 382] width 19 height 12
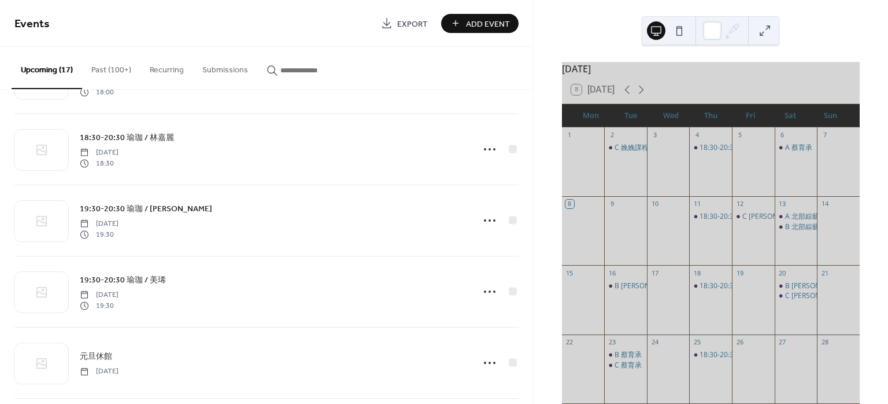
scroll to position [848, 0]
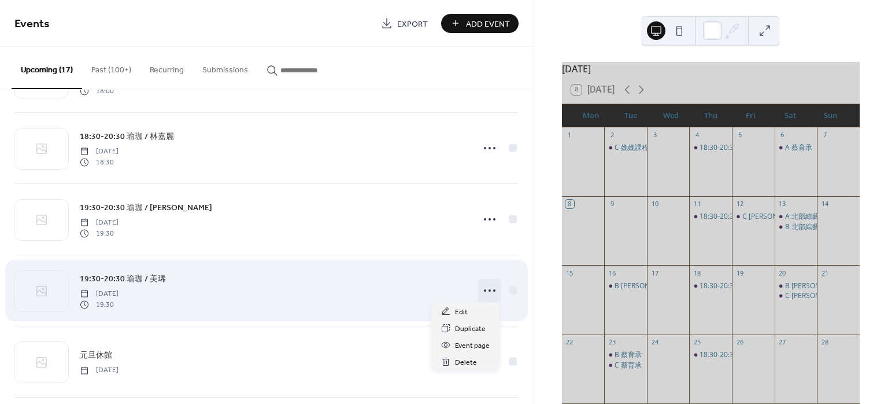
click at [489, 288] on icon at bounding box center [490, 290] width 19 height 19
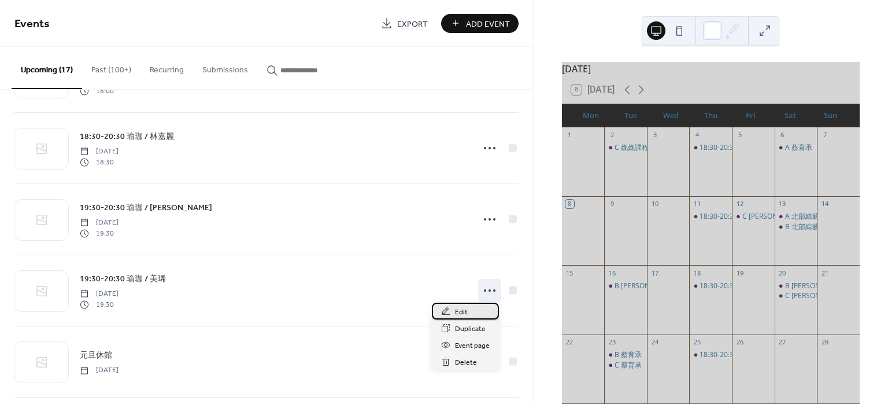
click at [466, 306] on span "Edit" at bounding box center [461, 312] width 13 height 12
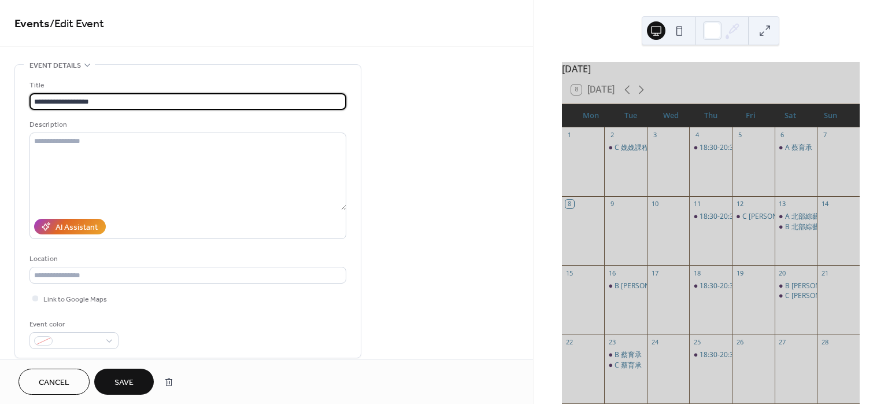
type input "**********"
click at [135, 381] on button "Save" at bounding box center [124, 381] width 60 height 26
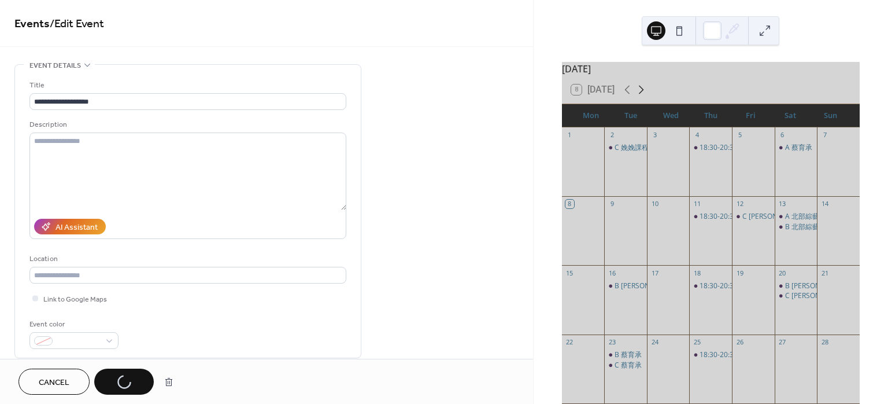
scroll to position [77, 0]
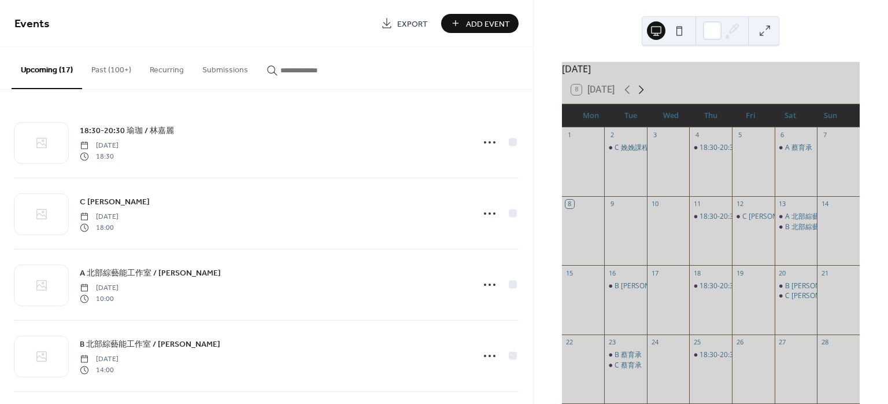
click at [644, 94] on icon at bounding box center [641, 90] width 5 height 9
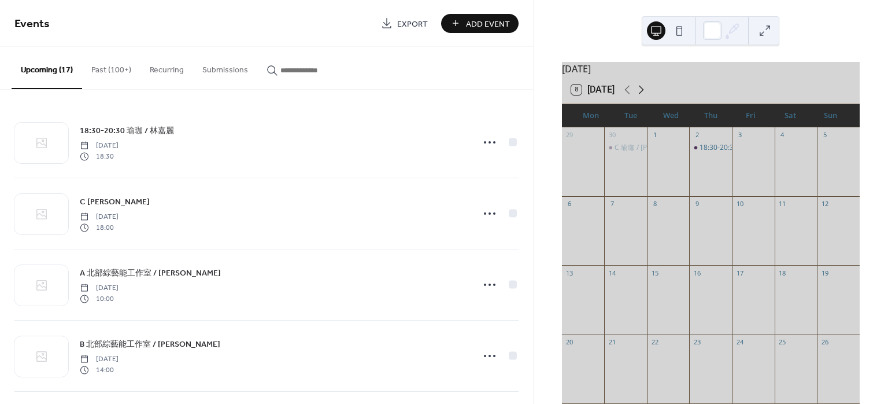
click at [646, 93] on icon at bounding box center [641, 90] width 14 height 14
